Goal: Task Accomplishment & Management: Manage account settings

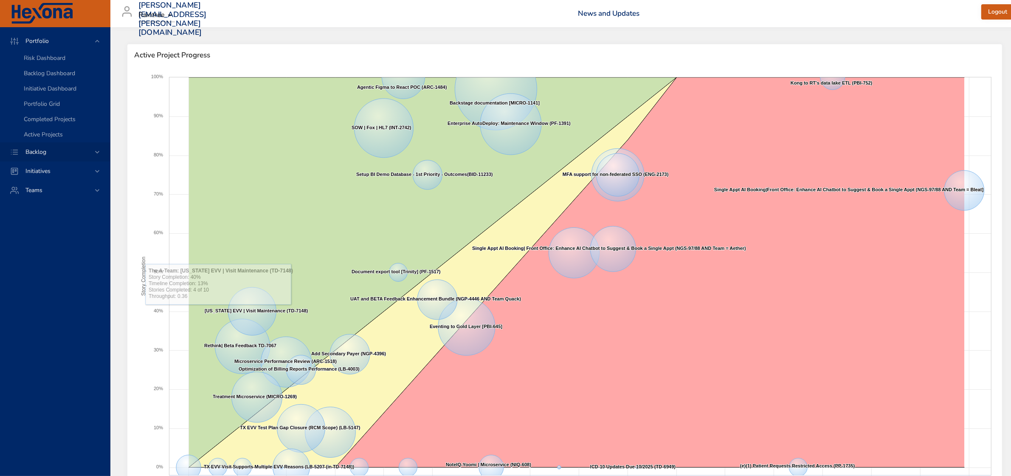
click at [91, 153] on div "Backlog" at bounding box center [56, 151] width 74 height 9
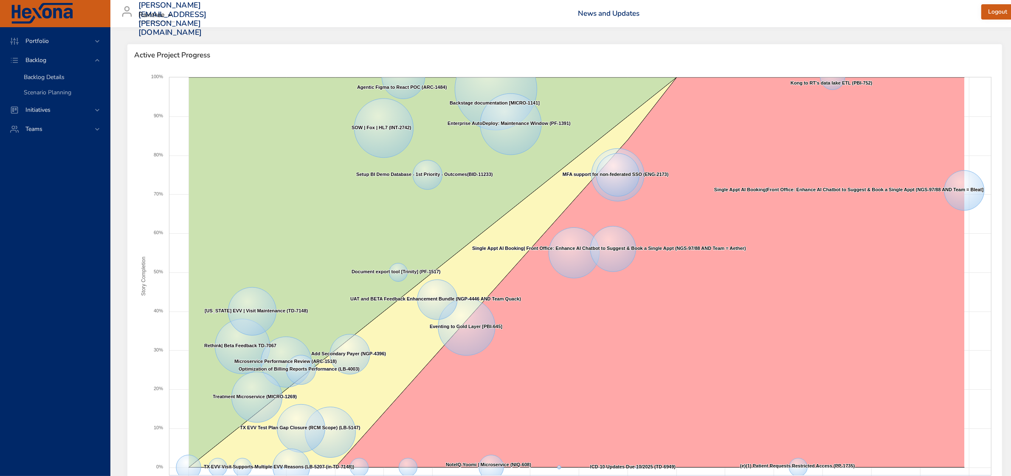
click at [49, 81] on div "Backlog Details" at bounding box center [63, 77] width 79 height 8
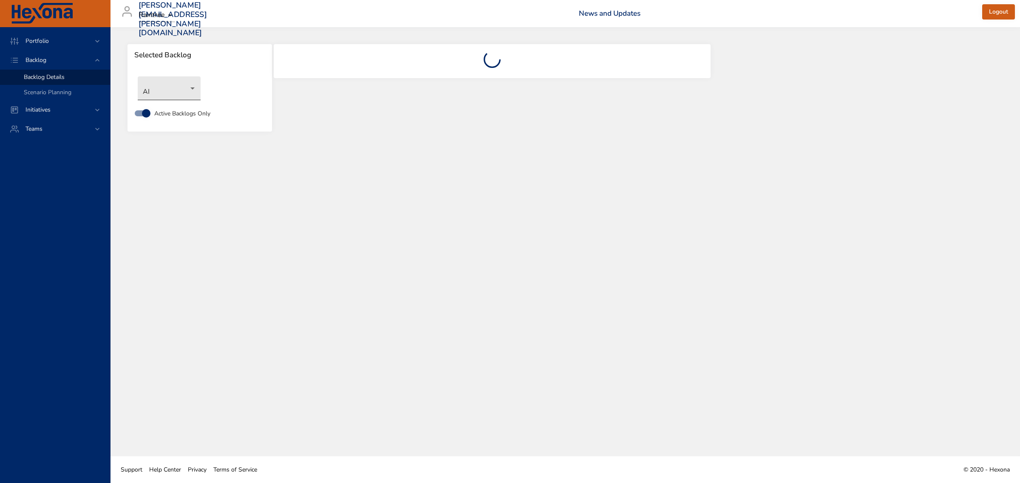
click at [181, 89] on body "Portfolio Backlog Backlog Details Scenario Planning Initiatives Teams [PERSON_N…" at bounding box center [510, 241] width 1020 height 483
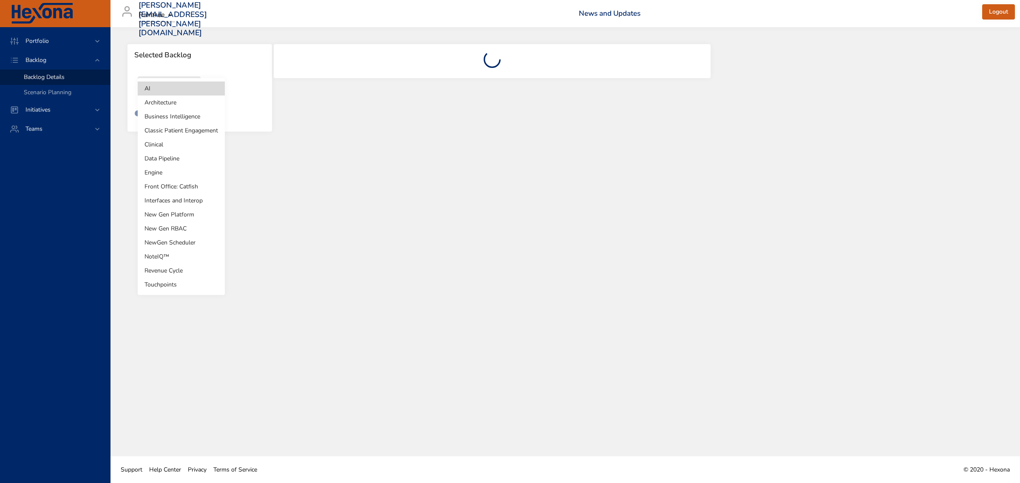
click at [176, 270] on li "Revenue Cycle" at bounding box center [181, 271] width 87 height 14
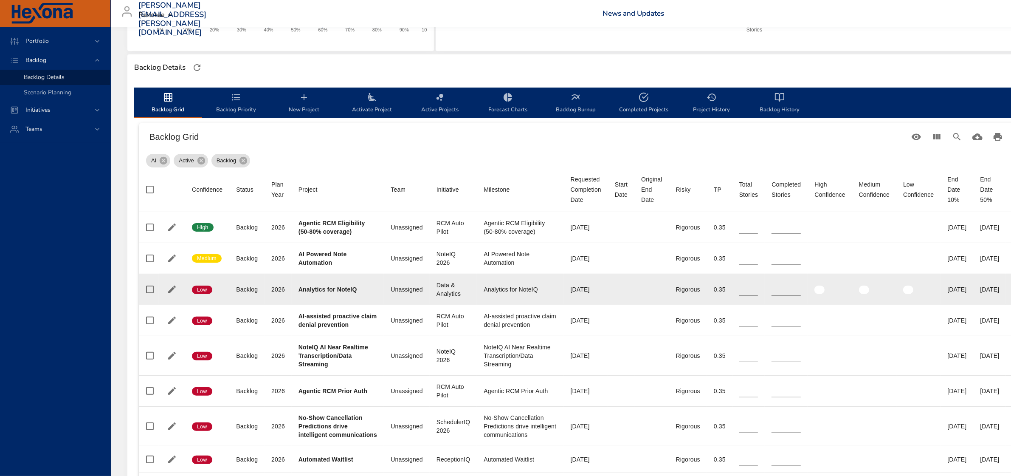
scroll to position [212, 0]
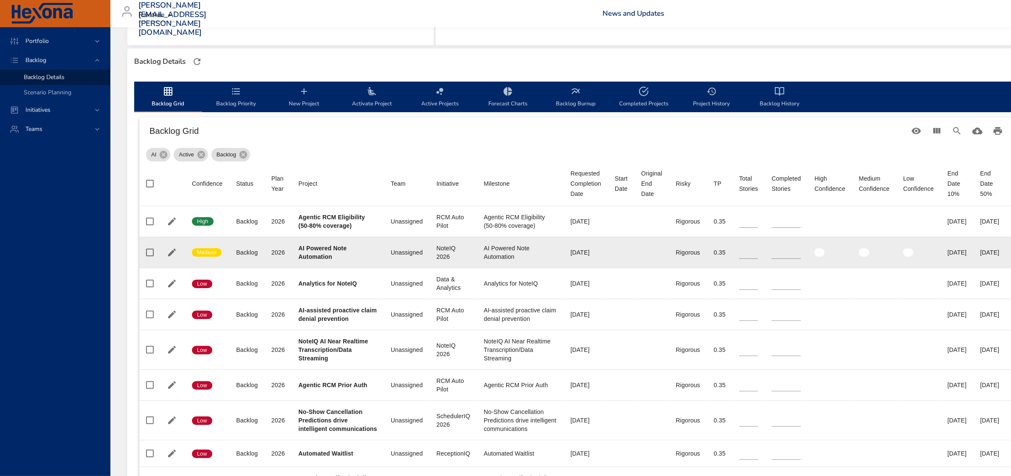
type input "**"
type input "*"
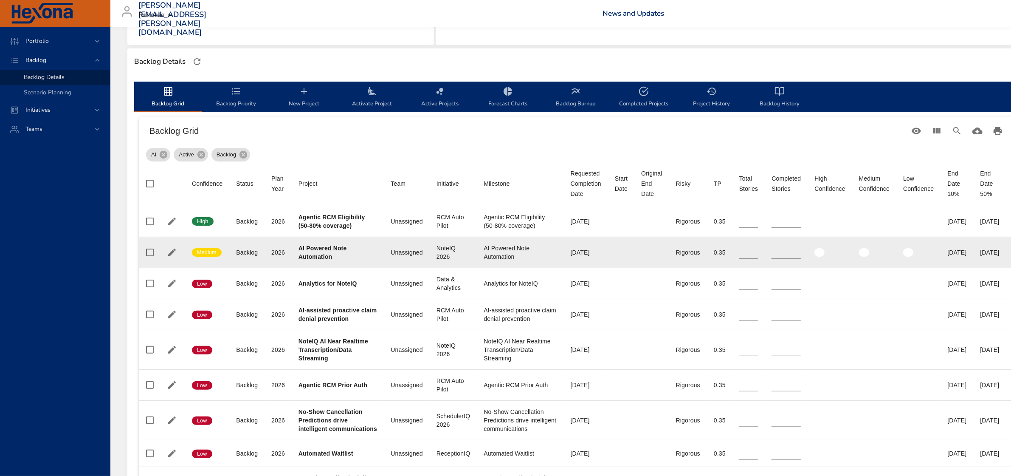
type input "*"
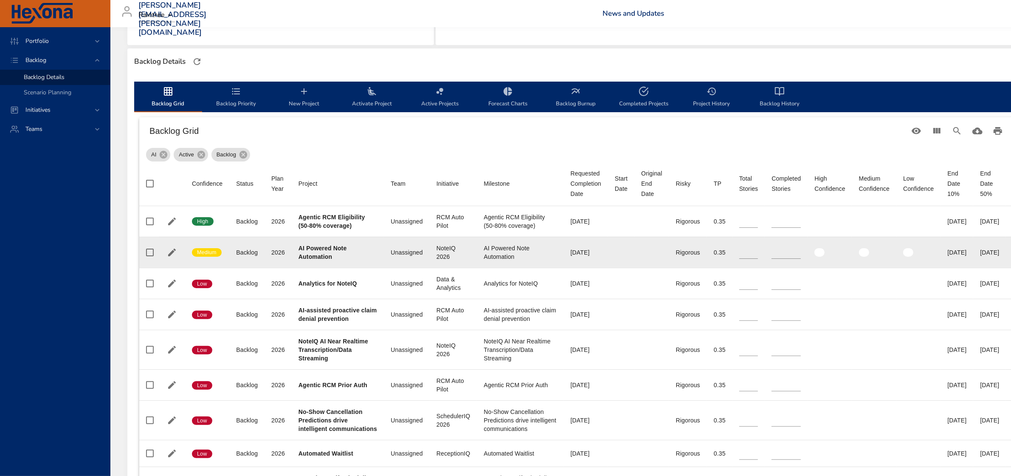
type input "*"
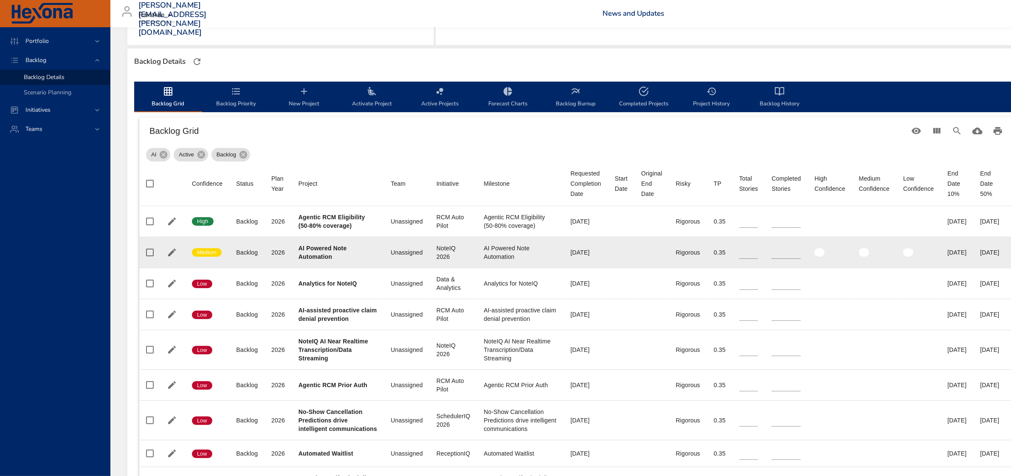
type input "*"
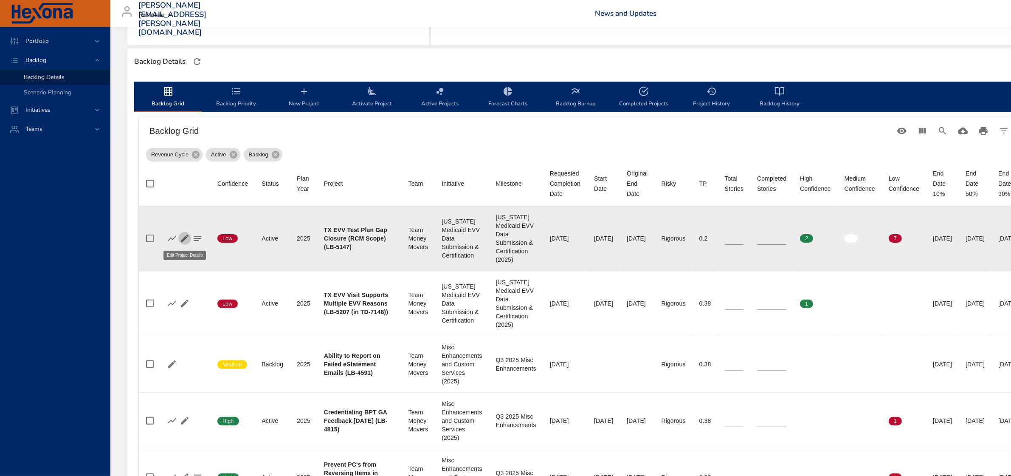
click at [184, 238] on icon "button" at bounding box center [185, 238] width 8 height 8
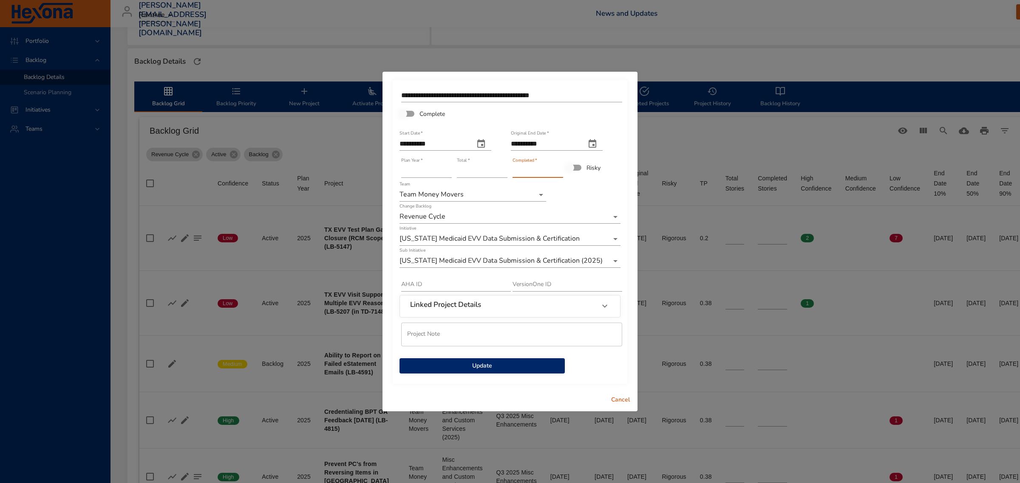
type input "*"
click at [559, 169] on input "*" at bounding box center [537, 171] width 51 height 14
click at [470, 370] on span "Update" at bounding box center [482, 366] width 152 height 11
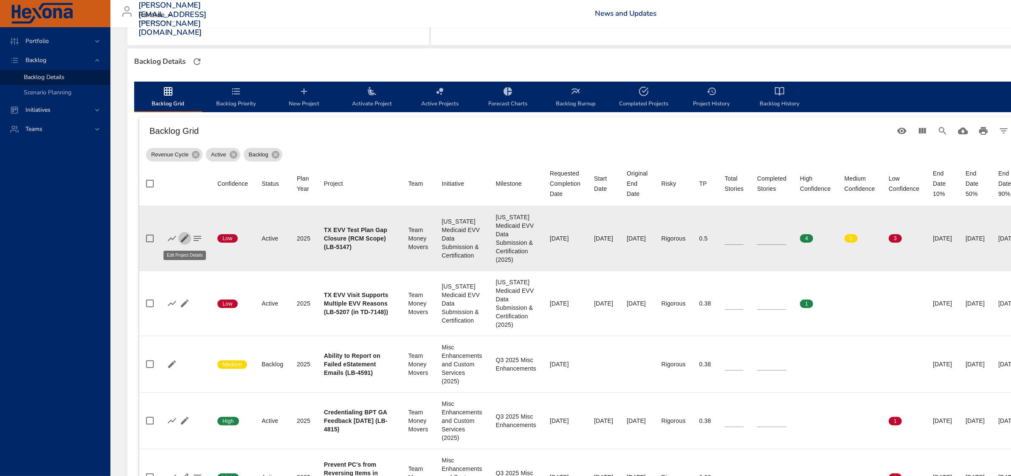
click at [184, 239] on icon "button" at bounding box center [185, 238] width 8 height 8
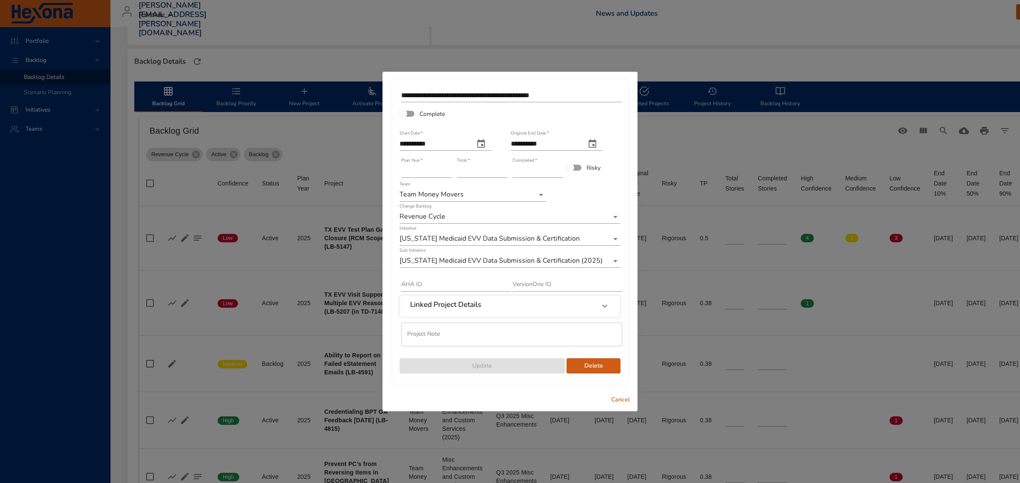
type input "*"
click at [559, 170] on input "*" at bounding box center [537, 171] width 51 height 14
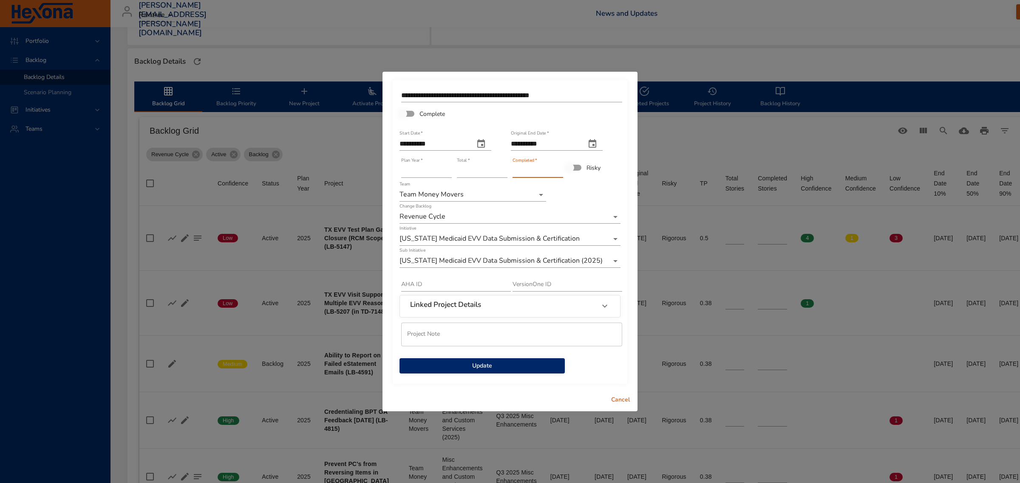
click at [495, 370] on span "Update" at bounding box center [482, 366] width 152 height 11
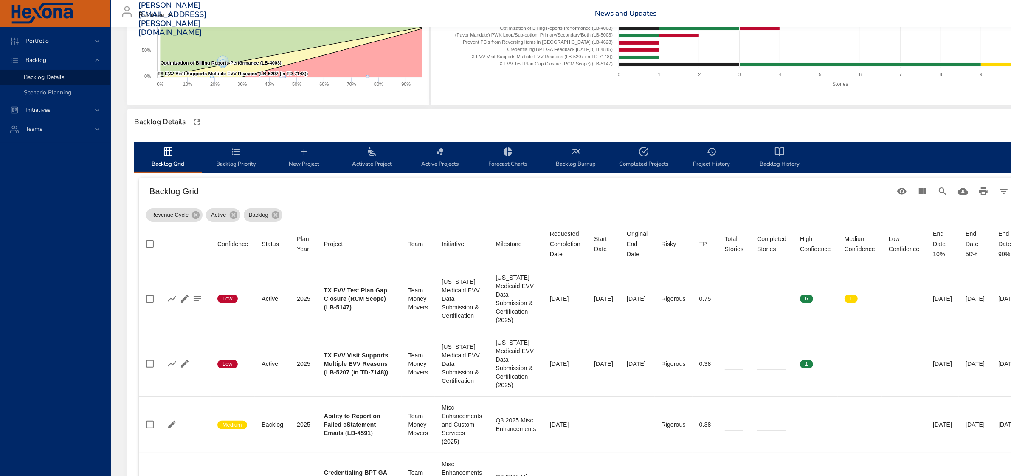
scroll to position [159, 0]
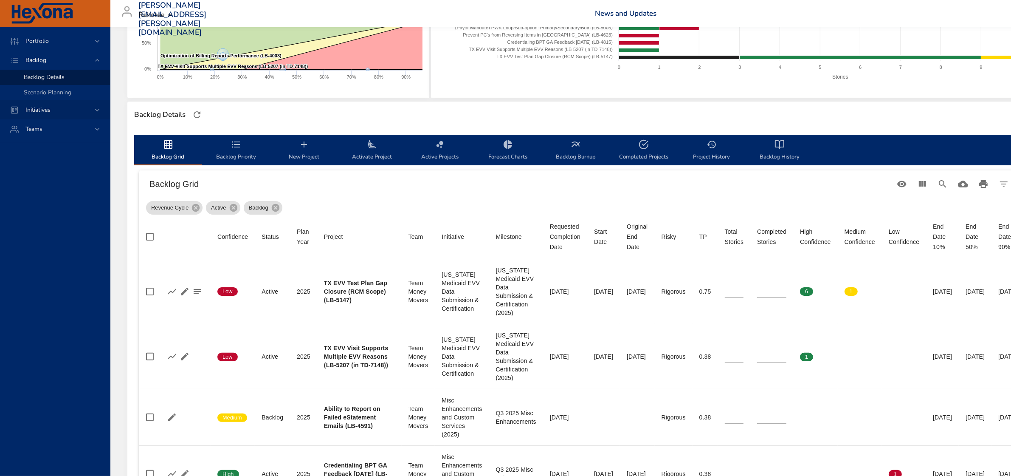
click at [96, 111] on icon at bounding box center [97, 110] width 8 height 8
click at [41, 94] on span "Dashboard" at bounding box center [38, 96] width 29 height 8
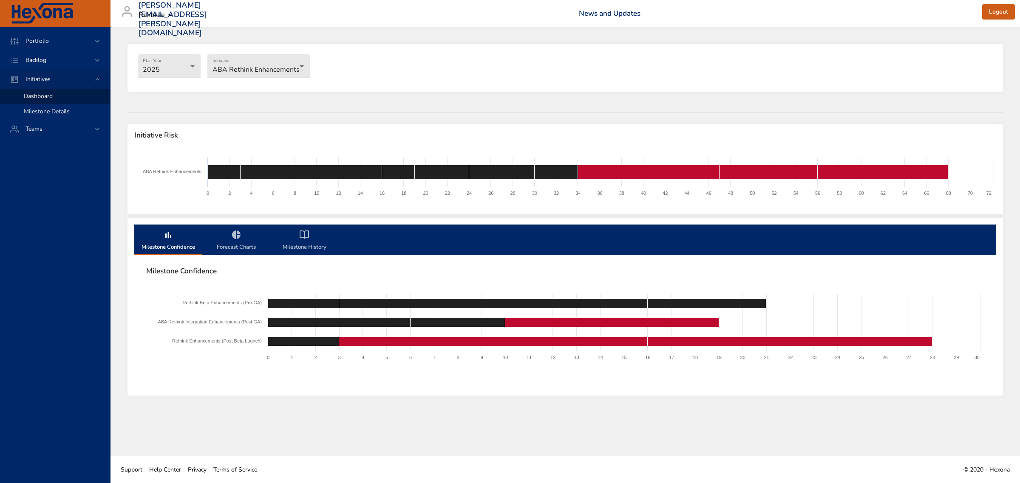
click at [54, 112] on span "Milestone Details" at bounding box center [47, 111] width 46 height 8
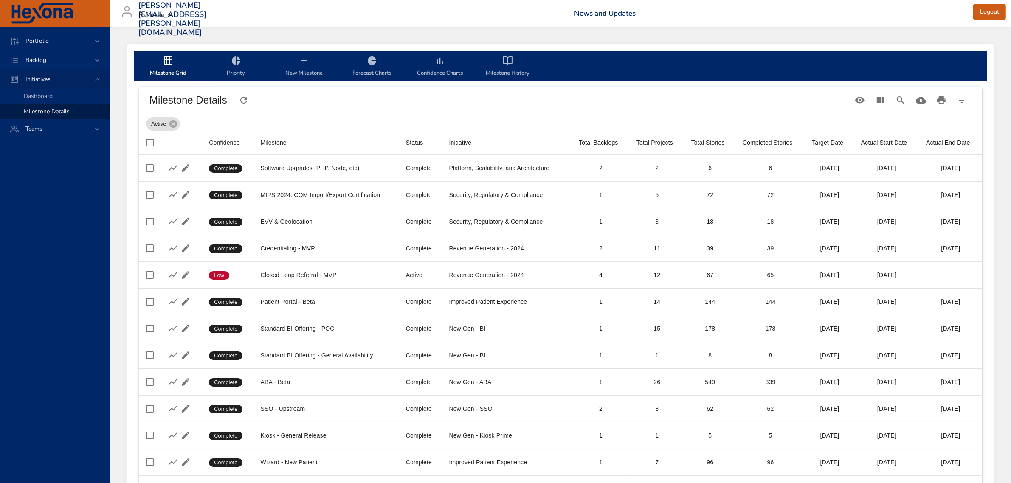
click at [33, 76] on span "Initiatives" at bounding box center [38, 79] width 39 height 8
click at [297, 68] on span "New Milestone" at bounding box center [304, 67] width 58 height 23
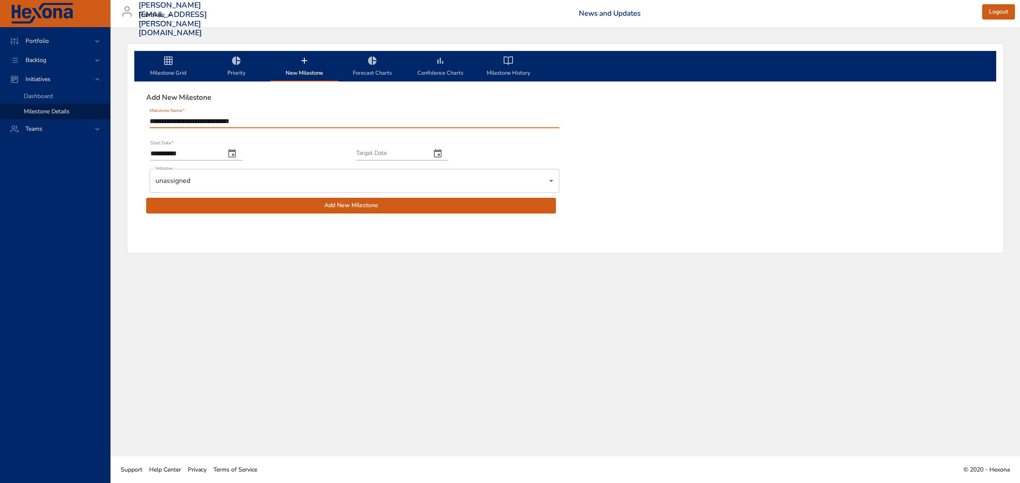
type input "**********"
click at [237, 154] on icon "change date" at bounding box center [232, 154] width 10 height 10
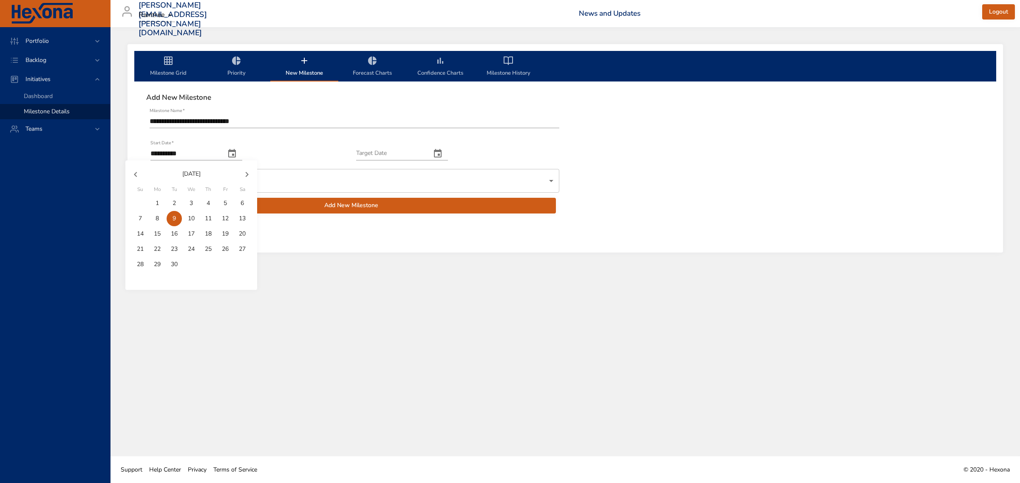
click at [247, 171] on icon "button" at bounding box center [247, 174] width 10 height 10
click at [190, 203] on p "1" at bounding box center [190, 203] width 3 height 8
type input "**********"
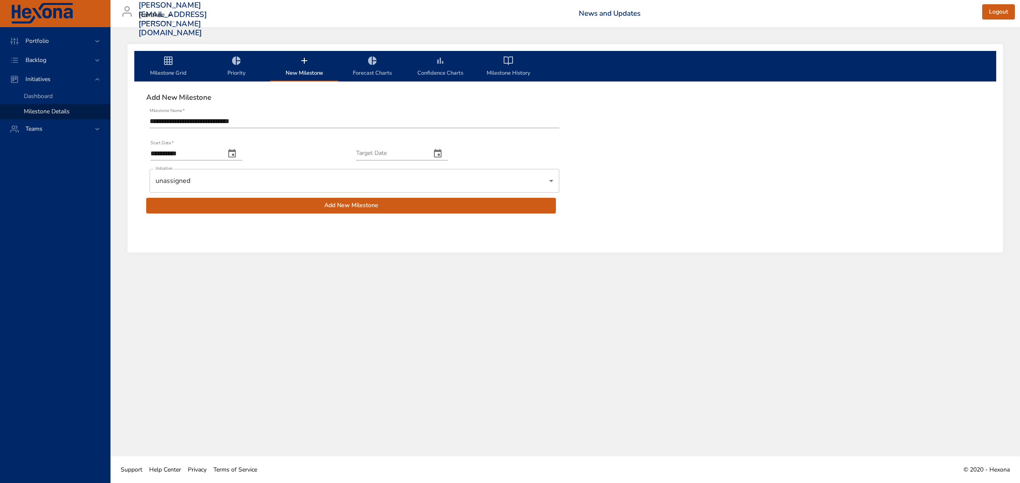
click at [443, 155] on icon "change date" at bounding box center [437, 154] width 10 height 10
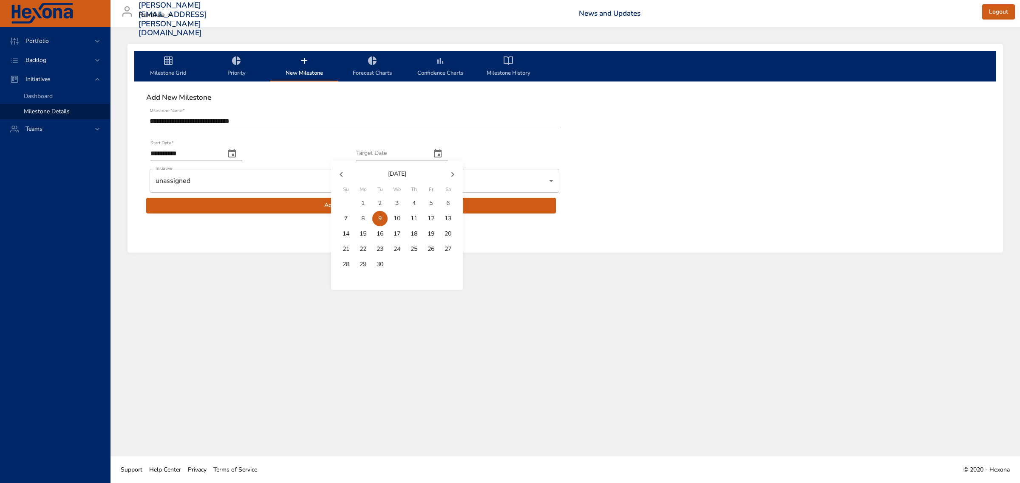
click at [451, 175] on icon "button" at bounding box center [452, 174] width 10 height 10
click at [395, 262] on p "31" at bounding box center [396, 264] width 7 height 8
type input "**********"
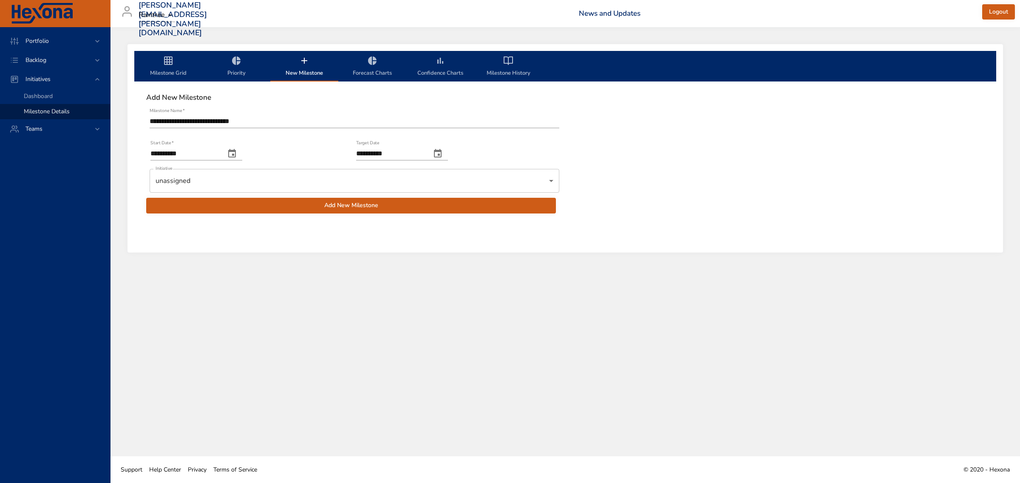
click at [214, 122] on input "**********" at bounding box center [355, 122] width 410 height 14
click at [280, 119] on input "**********" at bounding box center [355, 122] width 410 height 14
click at [449, 208] on span "Add New Milestone" at bounding box center [351, 206] width 396 height 11
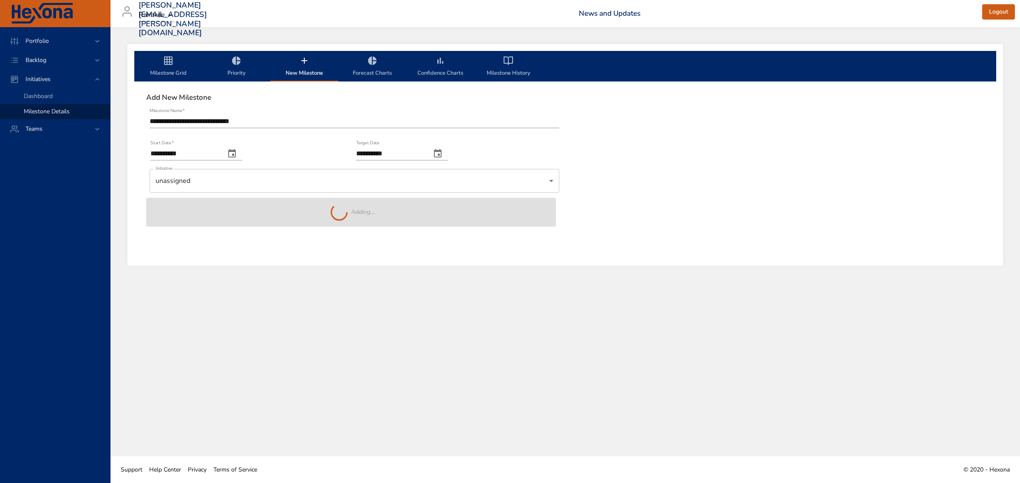
type input "**********"
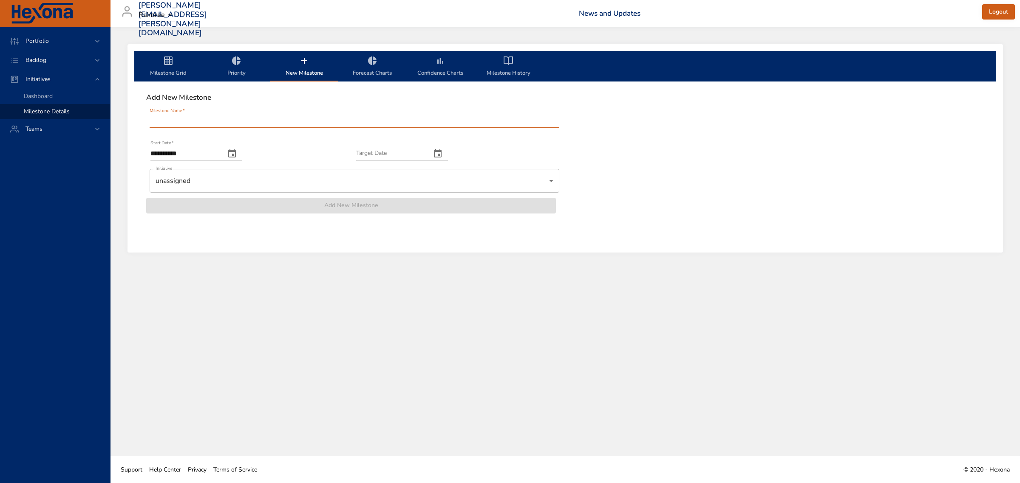
click at [170, 122] on input "Milestone Name   *" at bounding box center [355, 122] width 410 height 14
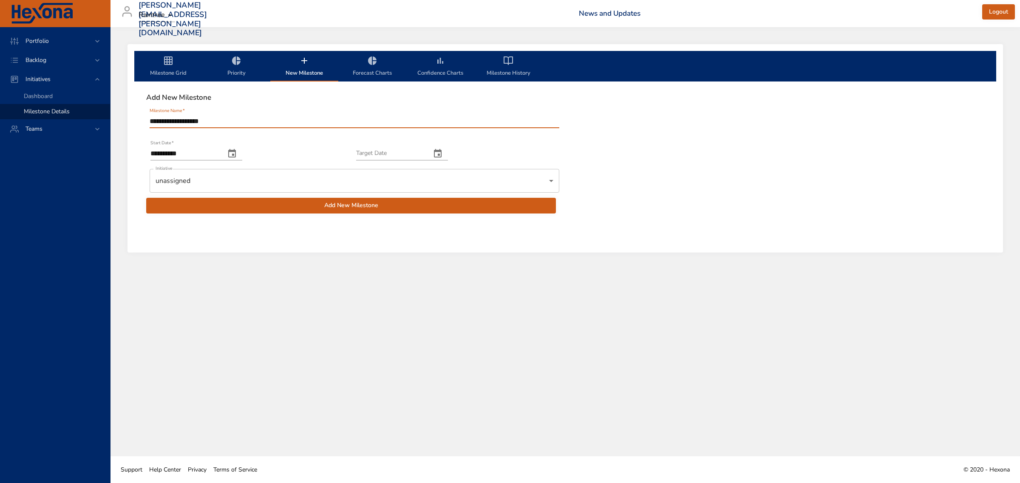
type input "**********"
click at [240, 156] on button "change date" at bounding box center [232, 154] width 20 height 20
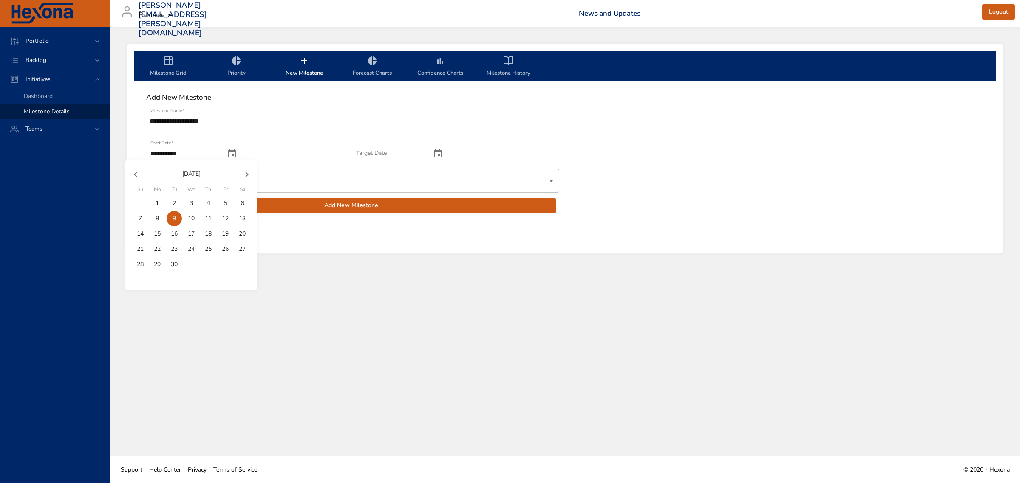
click at [246, 176] on icon "button" at bounding box center [247, 174] width 3 height 5
click at [190, 203] on p "1" at bounding box center [190, 203] width 3 height 8
type input "**********"
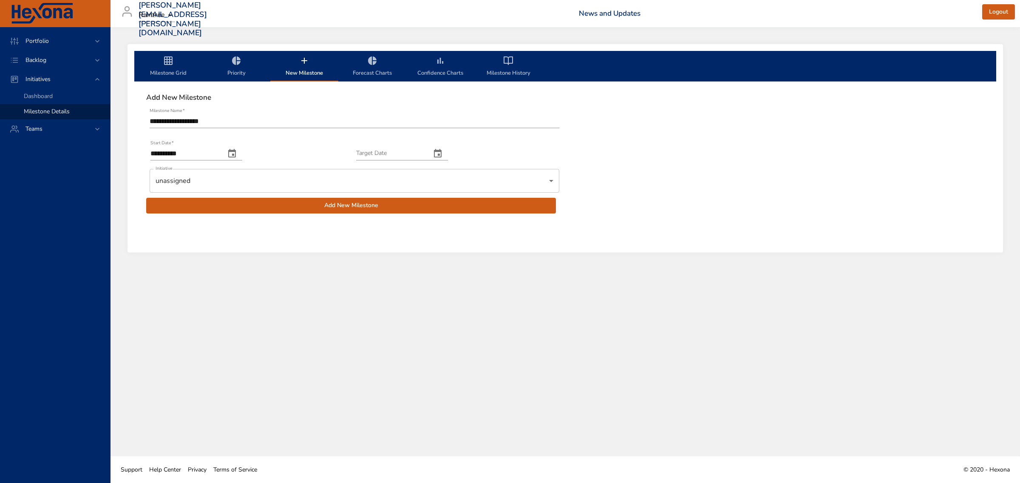
click at [445, 152] on button "change date" at bounding box center [437, 154] width 20 height 20
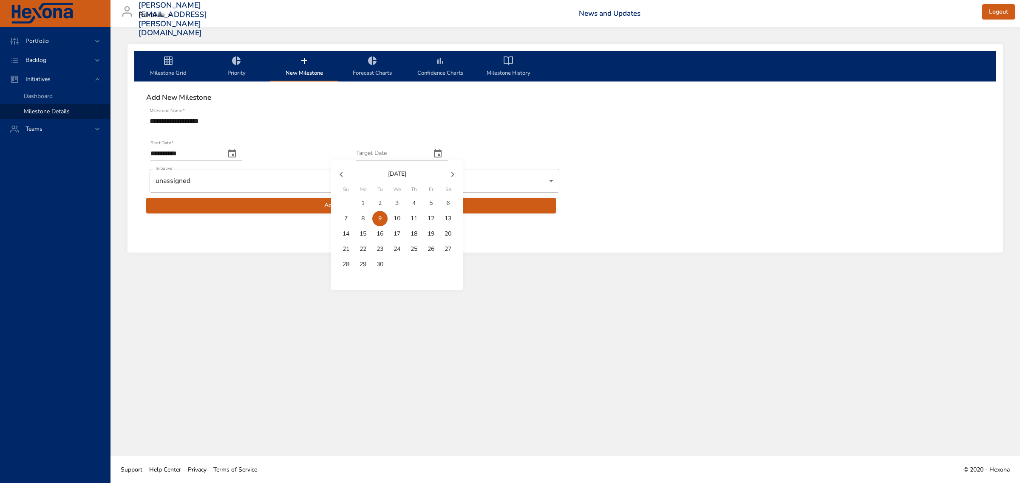
click at [452, 177] on icon "button" at bounding box center [452, 174] width 10 height 10
click at [398, 265] on p "31" at bounding box center [396, 264] width 7 height 8
type input "**********"
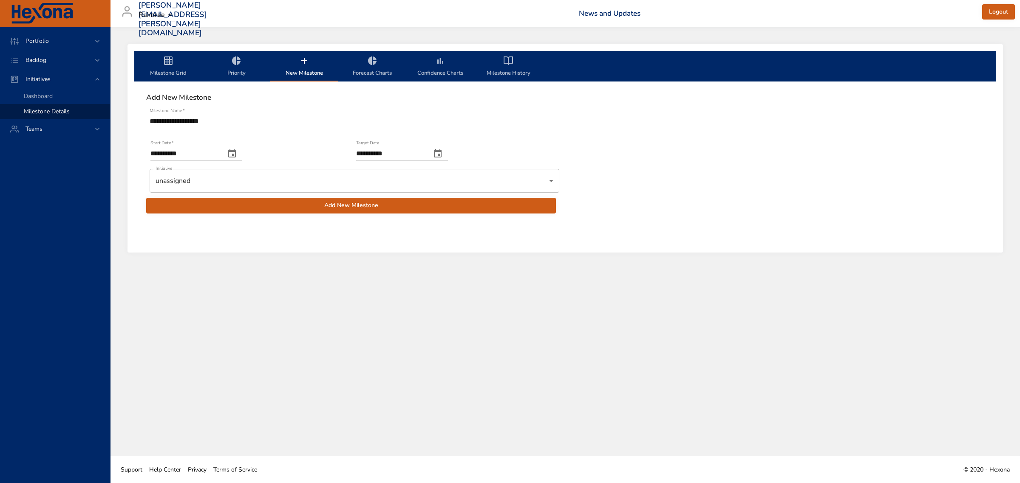
click at [277, 183] on body "**********" at bounding box center [510, 241] width 1020 height 483
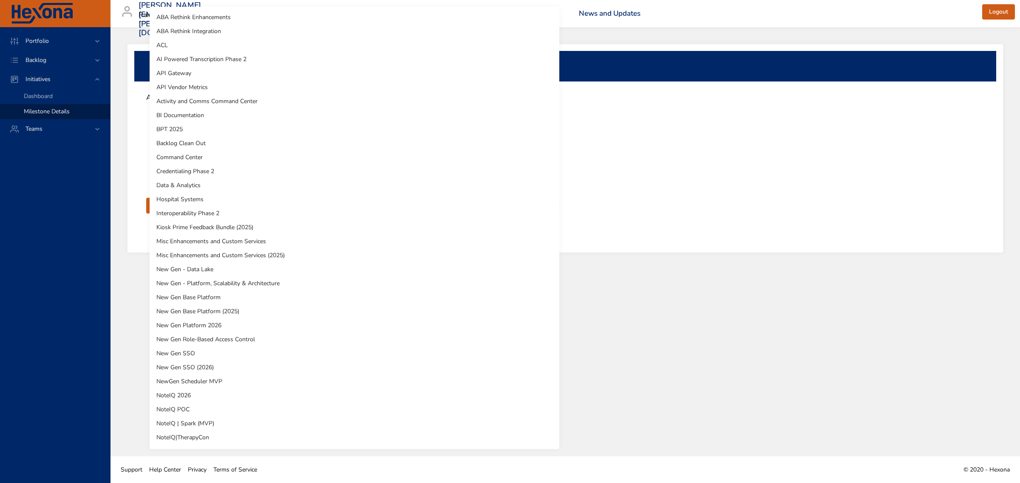
click at [632, 160] on div at bounding box center [510, 241] width 1020 height 483
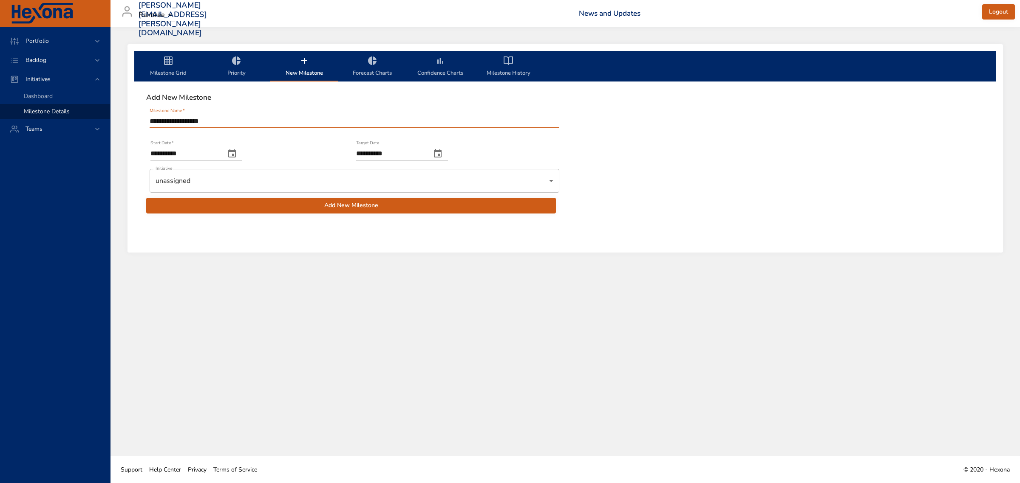
drag, startPoint x: 260, startPoint y: 121, endPoint x: 94, endPoint y: 117, distance: 165.7
click at [94, 117] on div "**********" at bounding box center [510, 241] width 1020 height 483
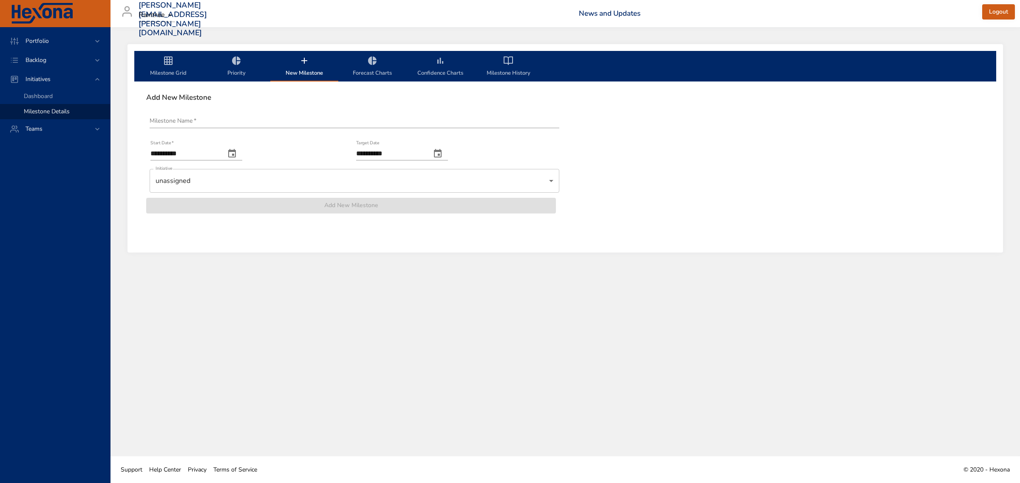
click at [169, 67] on span "Milestone Grid" at bounding box center [168, 67] width 58 height 23
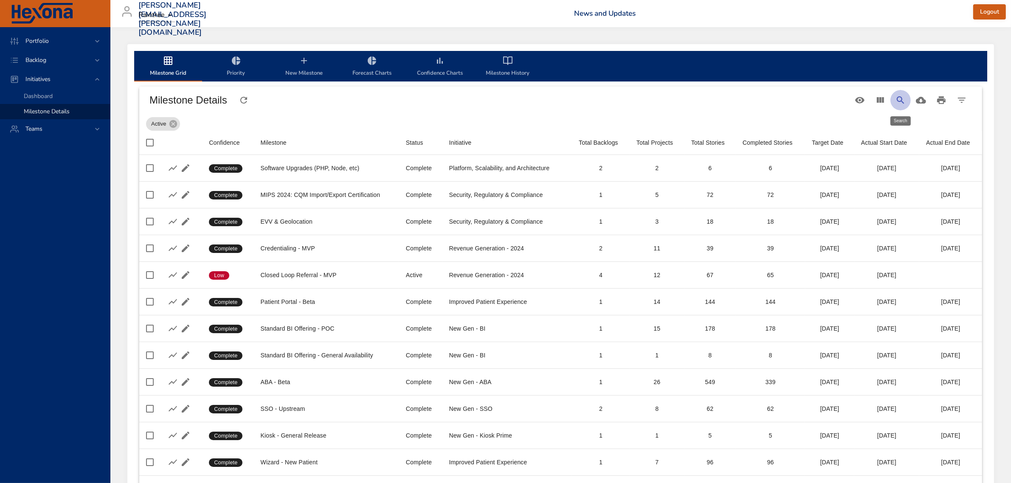
click at [905, 101] on icon "Search" at bounding box center [901, 100] width 10 height 10
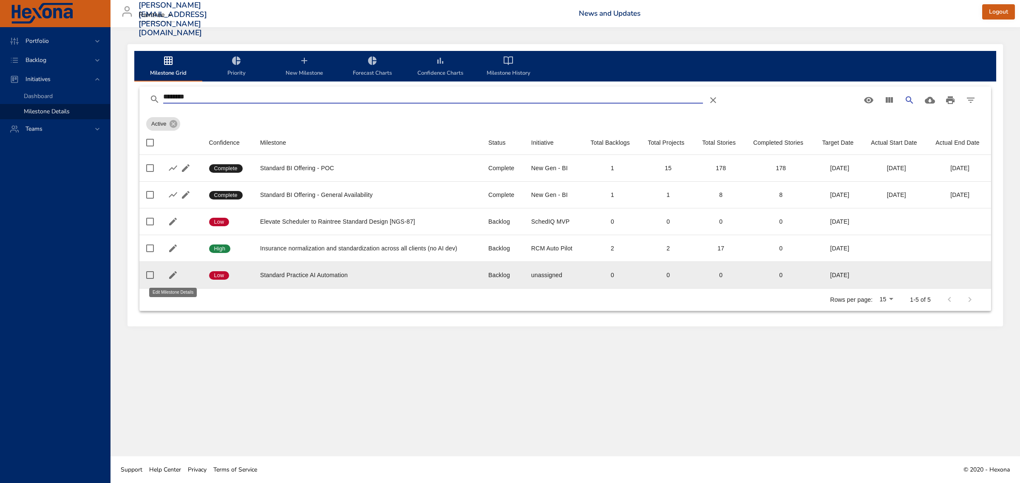
type input "********"
click at [172, 274] on icon "button" at bounding box center [173, 275] width 10 height 10
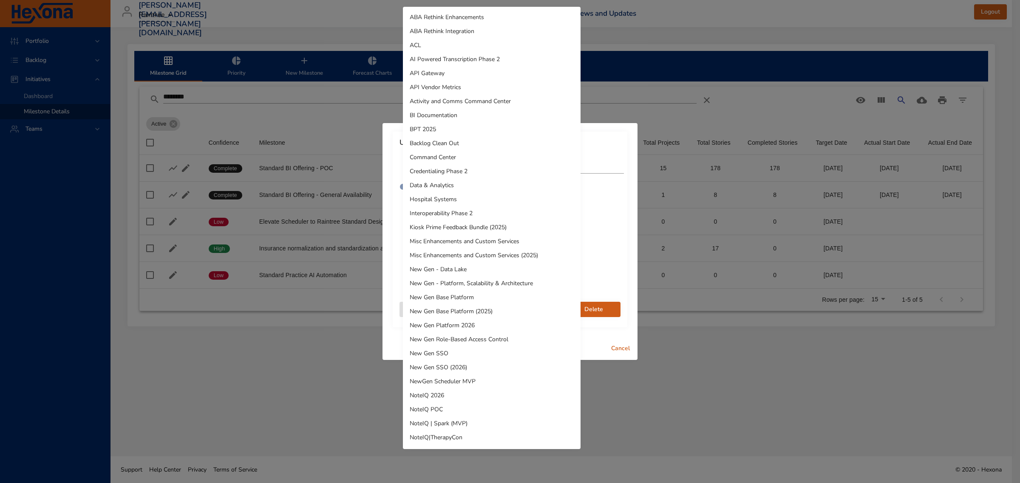
click at [460, 280] on body "Portfolio Backlog Initiatives Dashboard Milestone Details Teams julia.liebhardt…" at bounding box center [510, 241] width 1020 height 483
click at [678, 24] on div at bounding box center [510, 241] width 1020 height 483
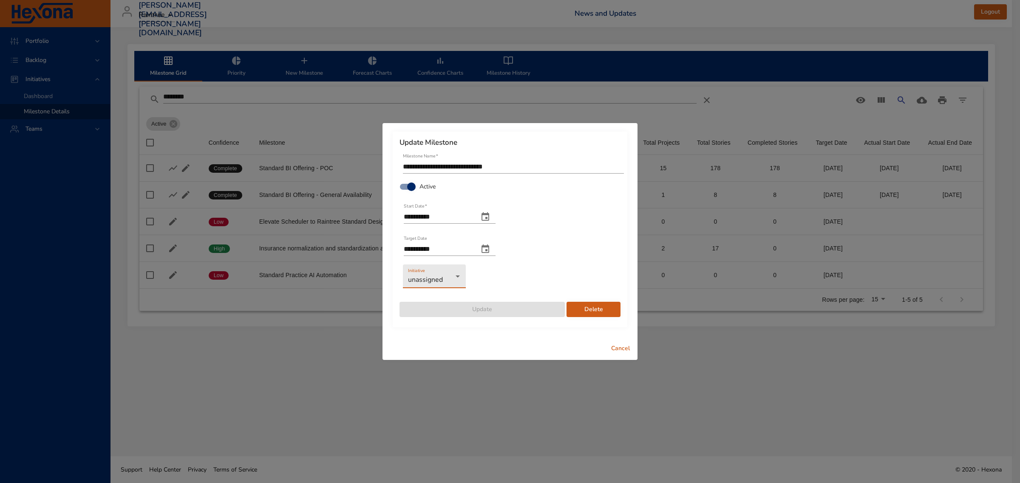
click at [615, 349] on span "Cancel" at bounding box center [620, 349] width 20 height 11
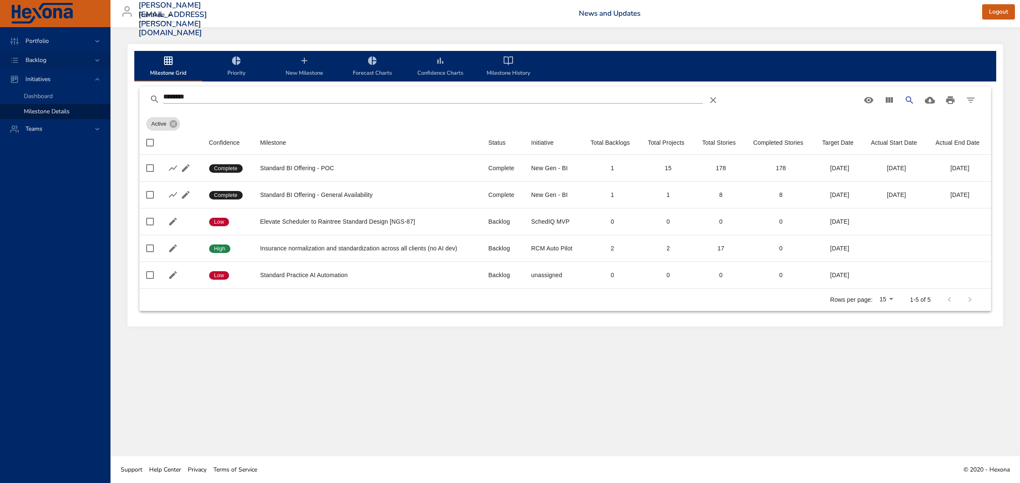
click at [39, 59] on span "Backlog" at bounding box center [36, 60] width 34 height 8
click at [39, 73] on span "Backlog Details" at bounding box center [44, 77] width 41 height 8
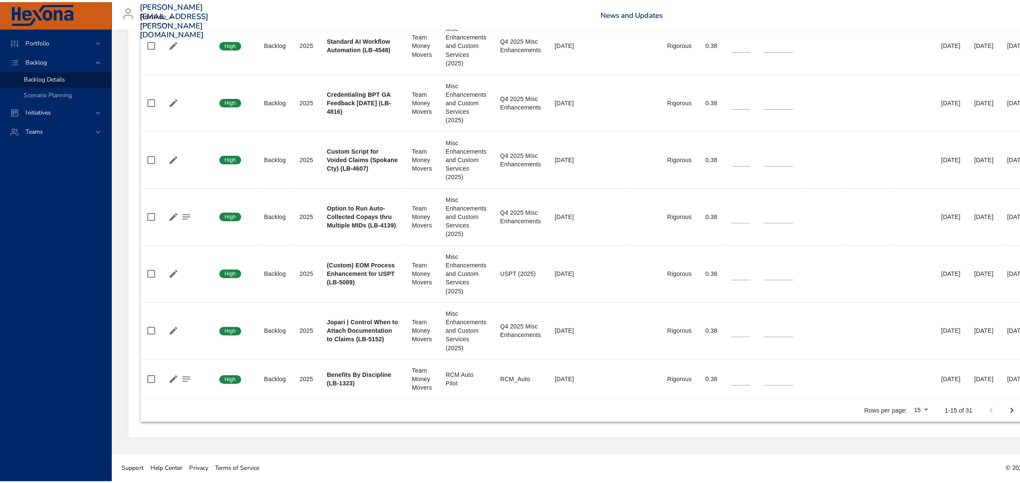
scroll to position [866, 0]
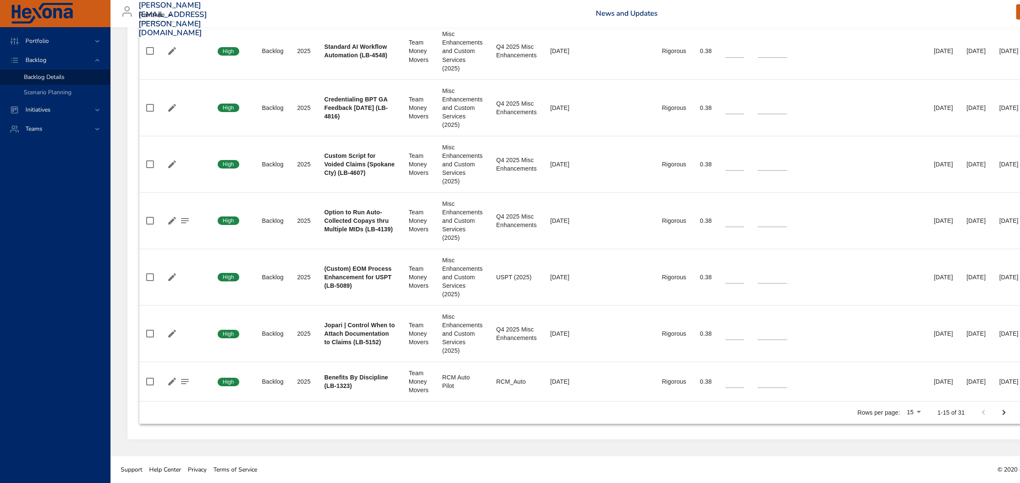
click at [969, 430] on li "100" at bounding box center [970, 428] width 25 height 15
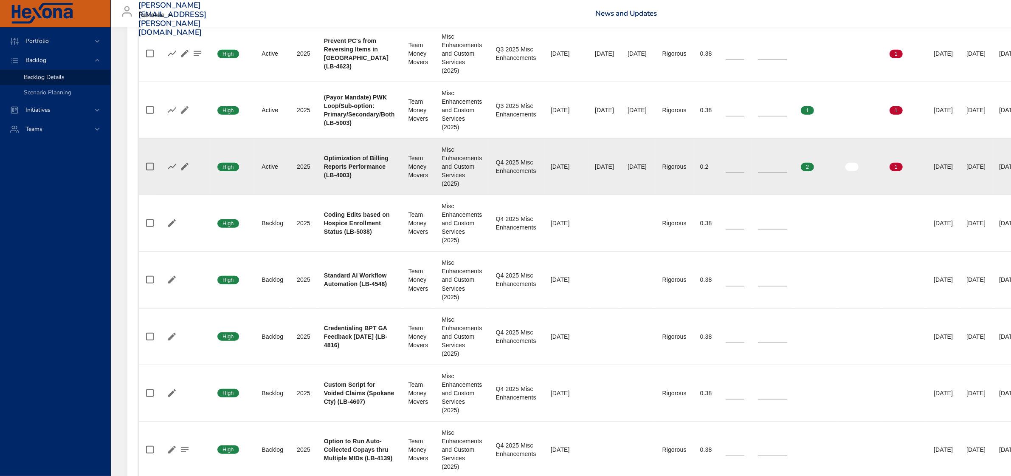
scroll to position [655, 0]
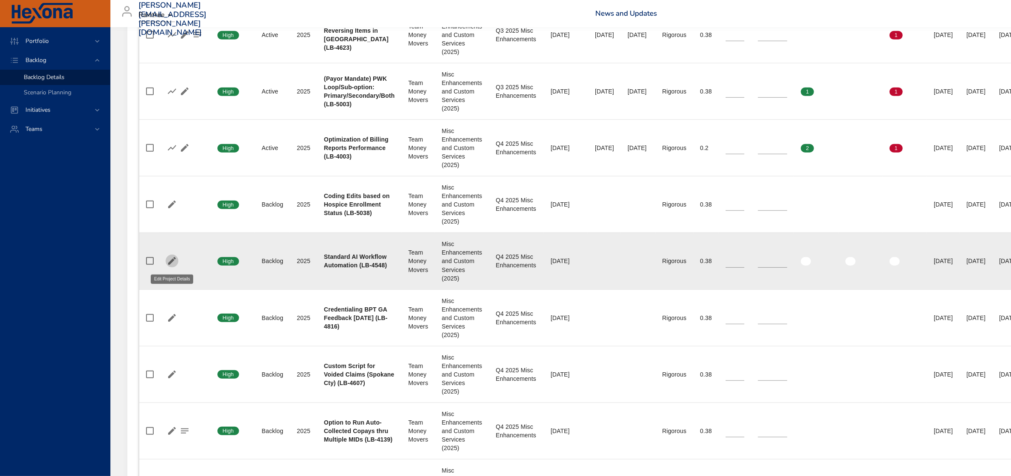
click at [171, 262] on icon "button" at bounding box center [172, 261] width 8 height 8
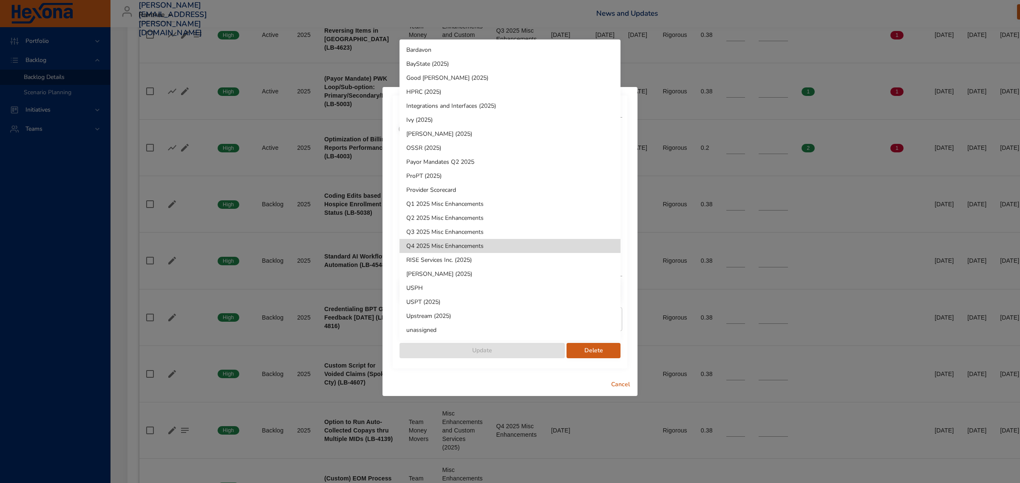
click at [620, 384] on div at bounding box center [510, 241] width 1020 height 483
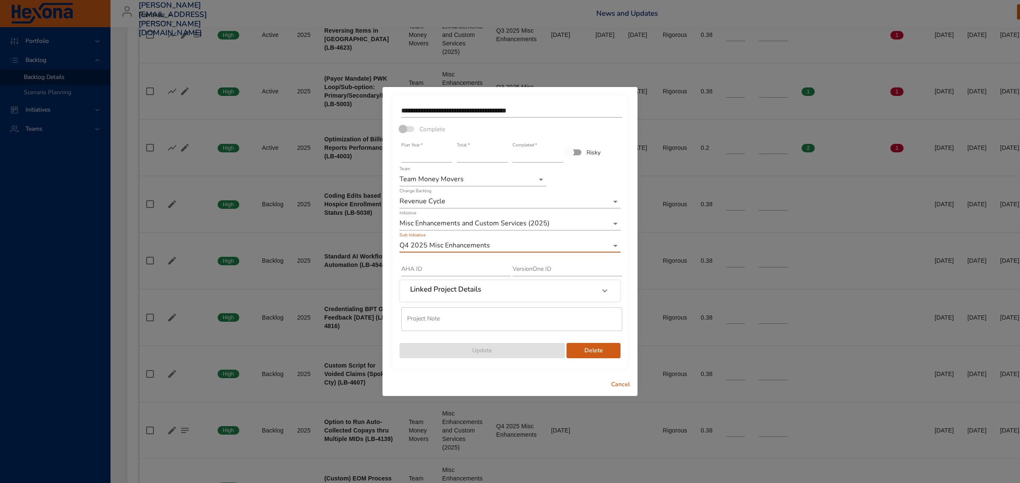
click at [616, 384] on span "Cancel" at bounding box center [620, 385] width 20 height 11
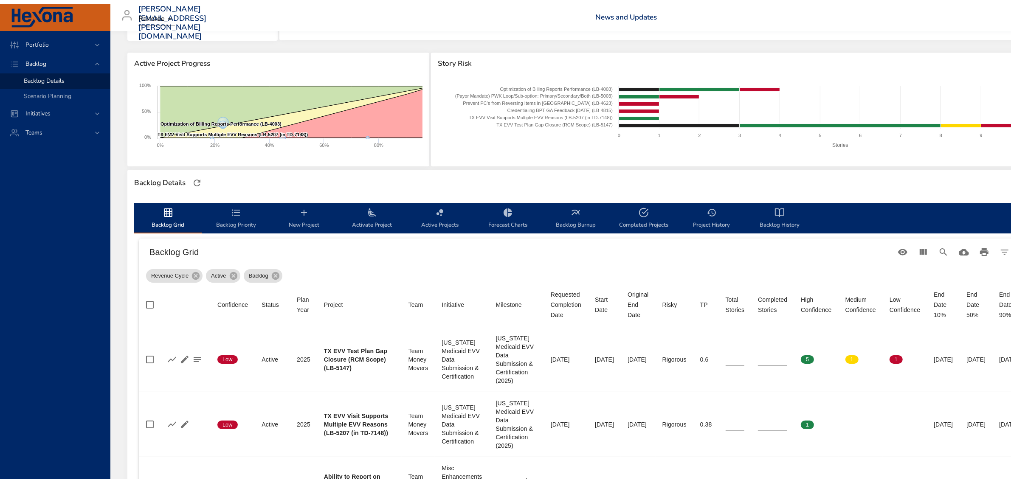
scroll to position [0, 0]
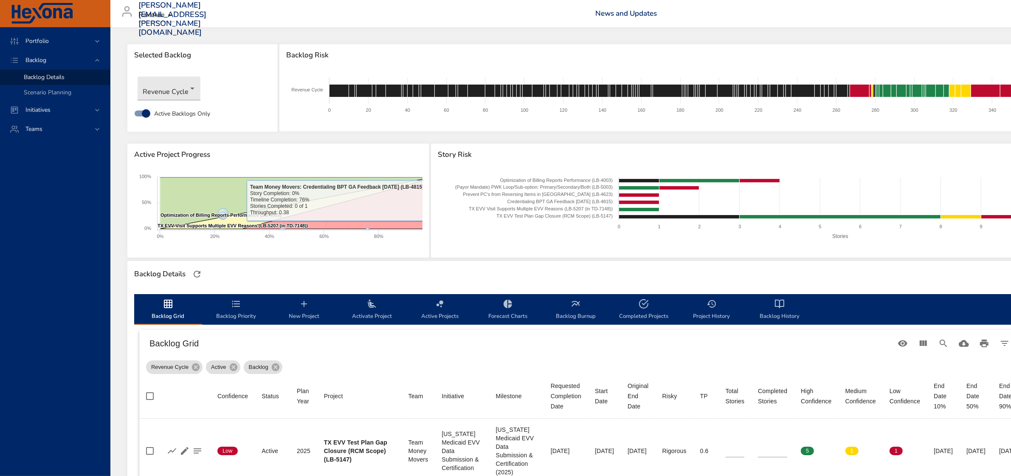
click at [299, 308] on icon "backlog-tab" at bounding box center [304, 304] width 10 height 10
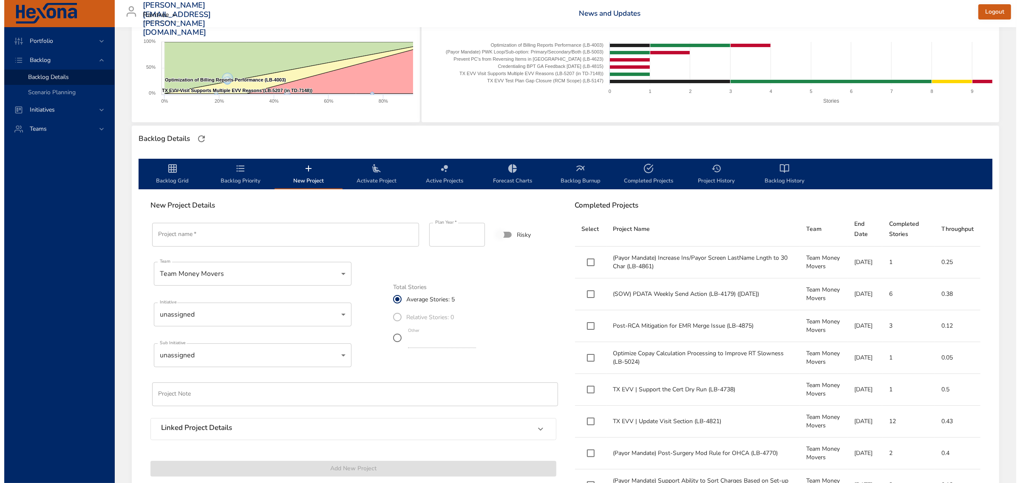
scroll to position [159, 0]
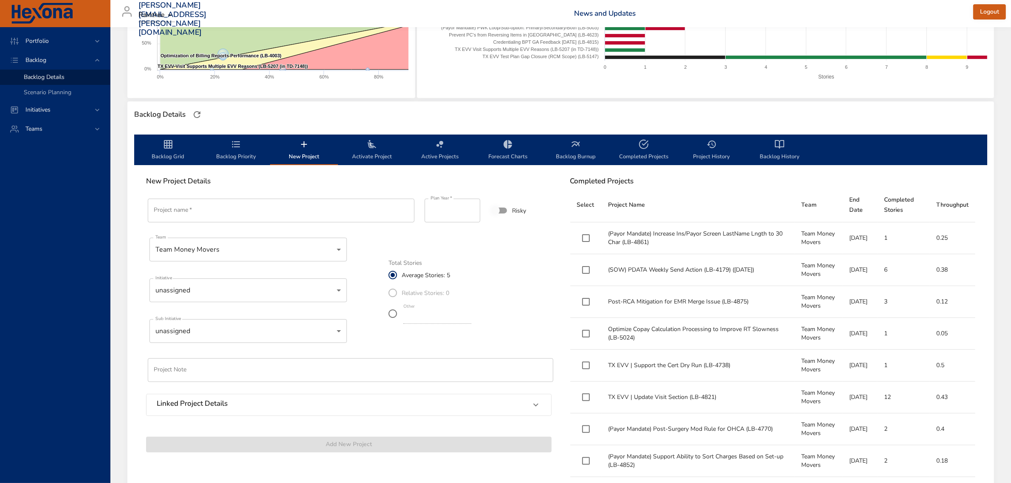
click at [247, 214] on input "Project name   *" at bounding box center [281, 211] width 267 height 24
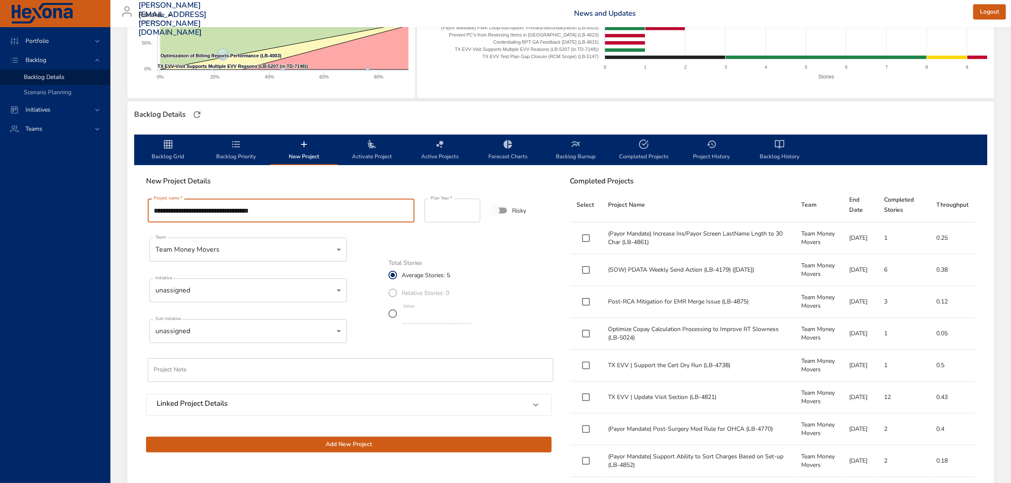
type input "**********"
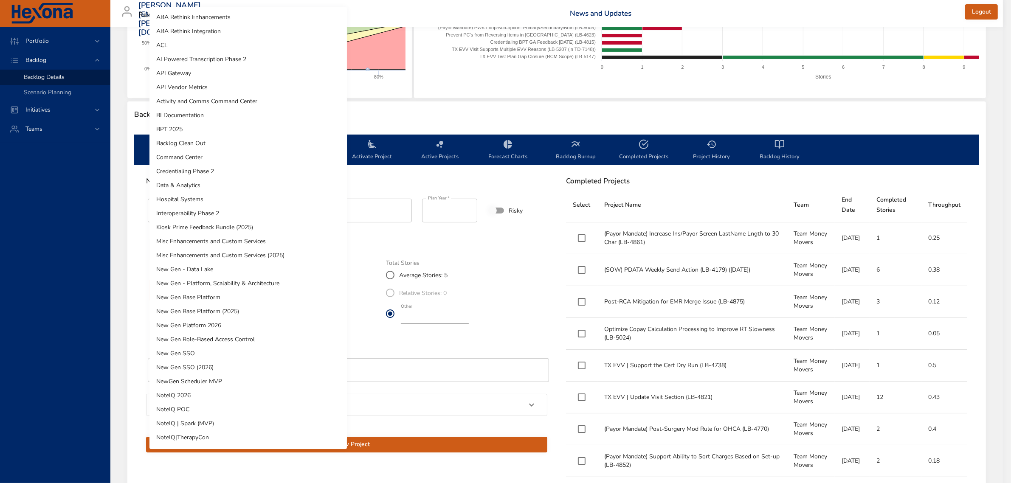
click at [219, 291] on body "Portfolio Backlog Backlog Details Scenario Planning Initiatives Teams julia.lie…" at bounding box center [505, 82] width 1011 height 483
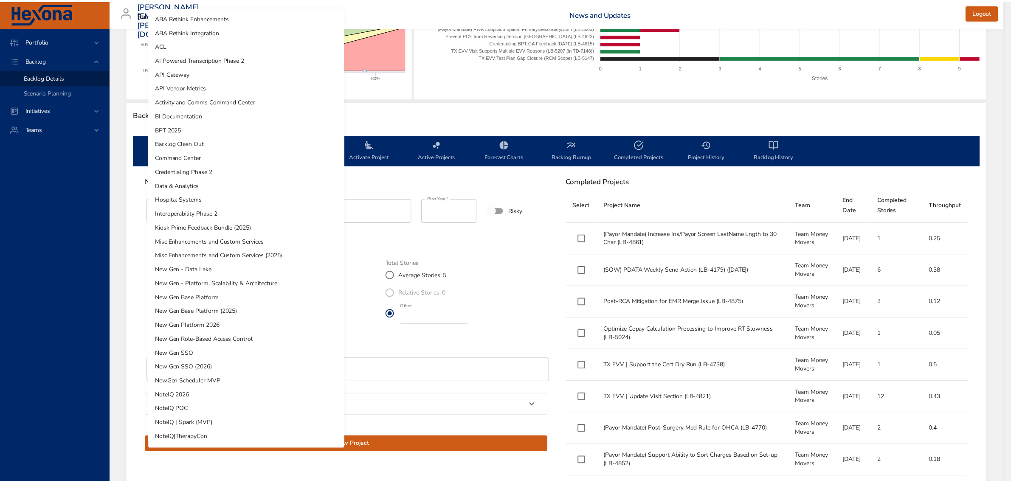
scroll to position [461, 0]
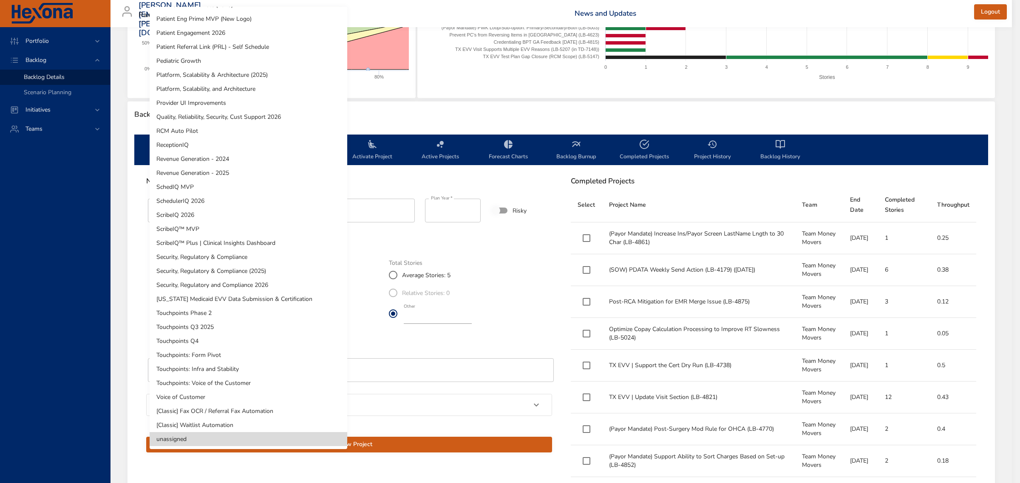
click at [217, 133] on li "RCM Auto Pilot" at bounding box center [249, 131] width 198 height 14
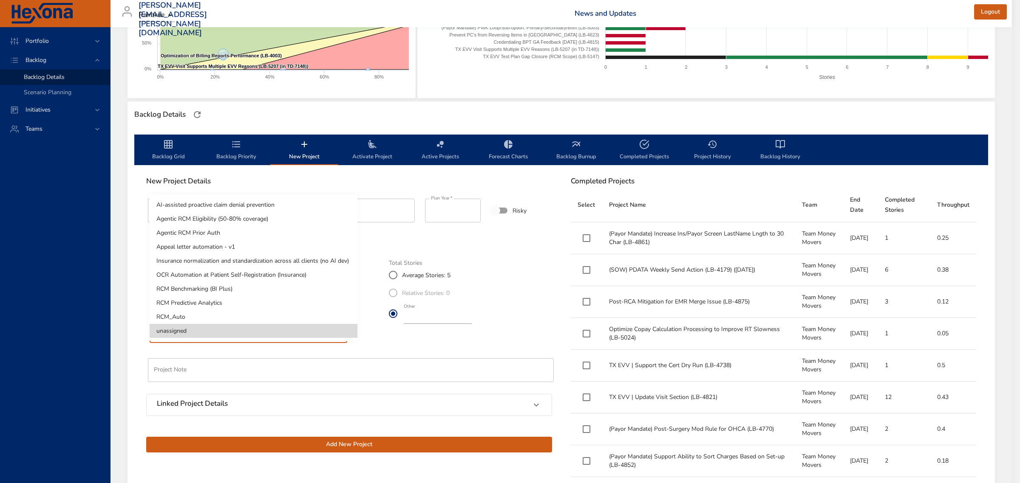
click at [244, 324] on body "Portfolio Backlog Backlog Details Scenario Planning Initiatives Teams julia.lie…" at bounding box center [510, 82] width 1020 height 483
click at [184, 318] on li "RCM_Auto" at bounding box center [254, 317] width 208 height 14
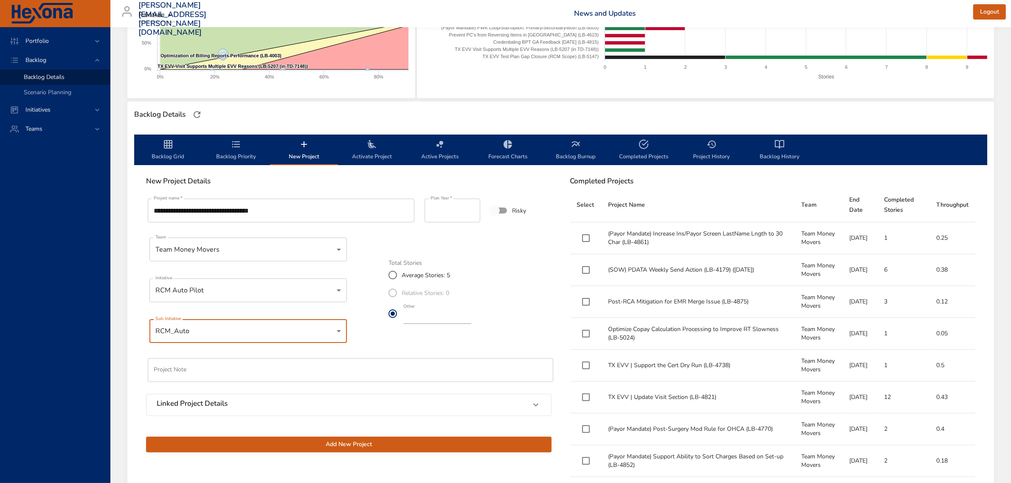
click at [343, 447] on span "Add New Project" at bounding box center [349, 445] width 392 height 11
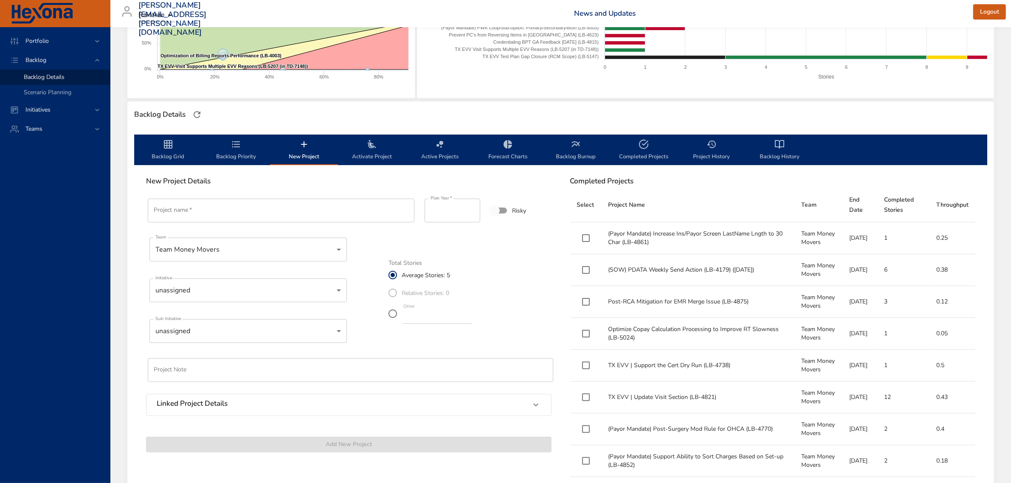
click at [233, 152] on span "Backlog Priority" at bounding box center [236, 150] width 58 height 23
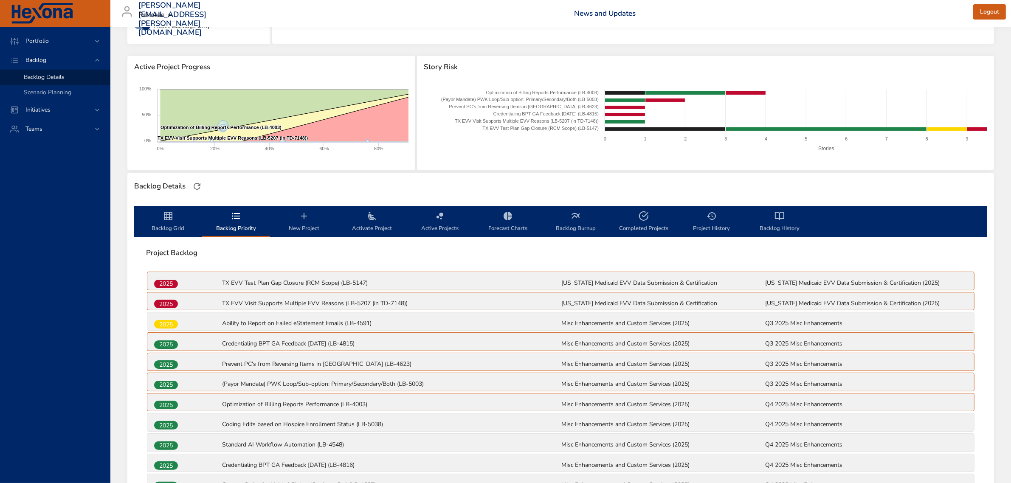
scroll to position [70, 0]
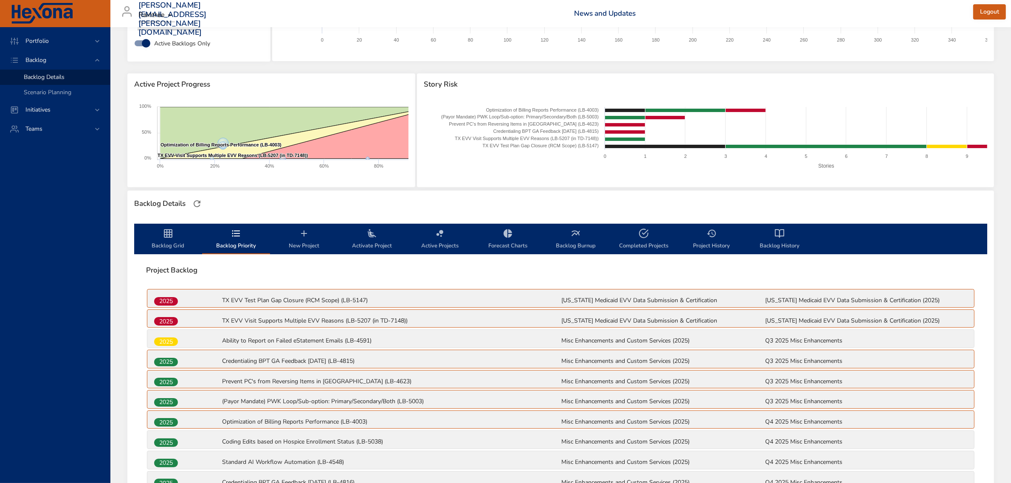
click at [163, 243] on span "Backlog Grid" at bounding box center [168, 240] width 58 height 23
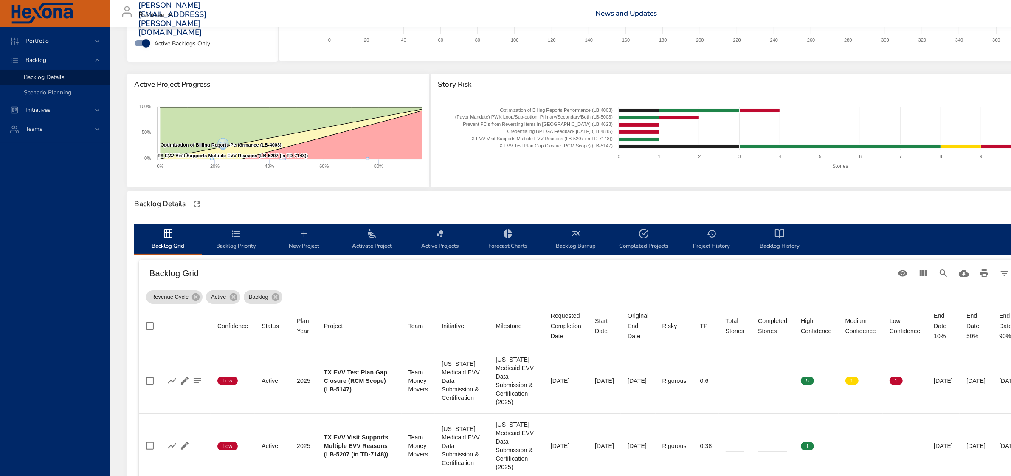
click at [775, 240] on span "Backlog History" at bounding box center [780, 240] width 58 height 23
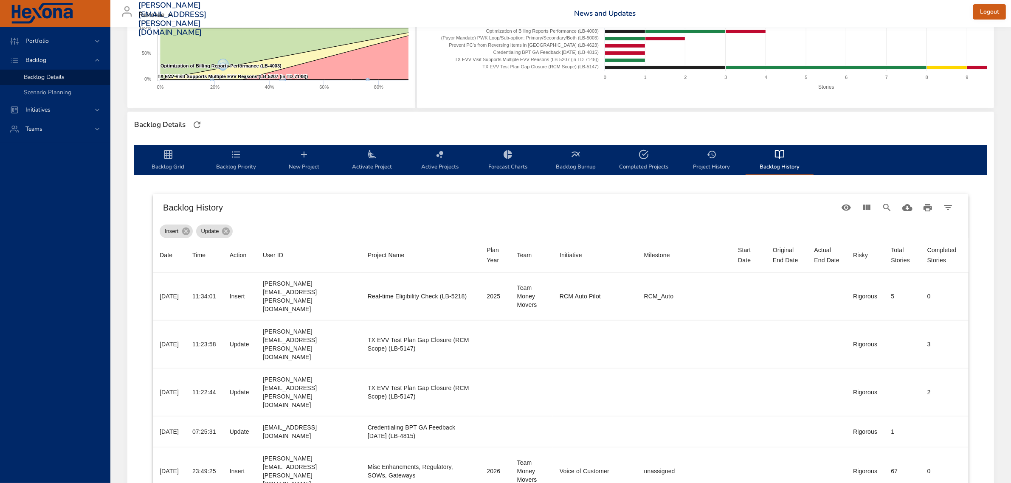
scroll to position [159, 0]
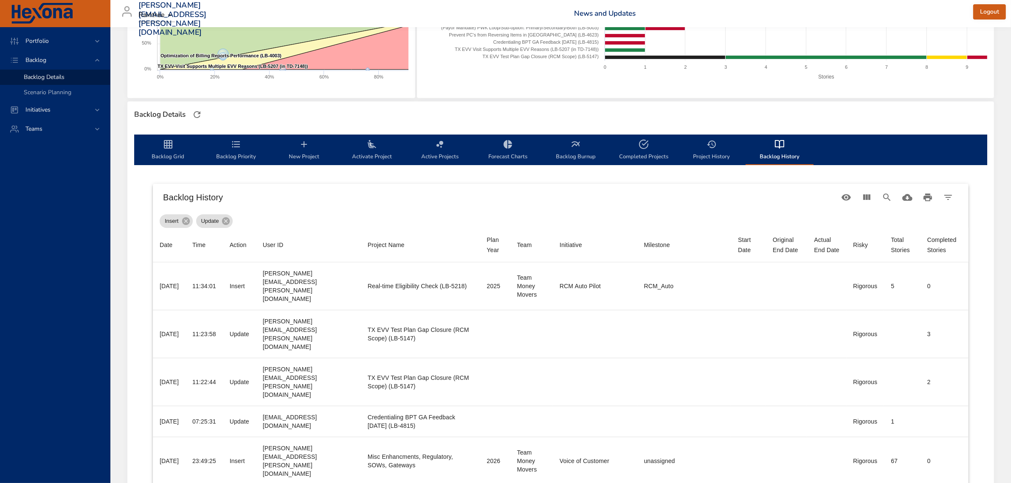
click at [237, 148] on icon "backlog-tab" at bounding box center [236, 144] width 10 height 10
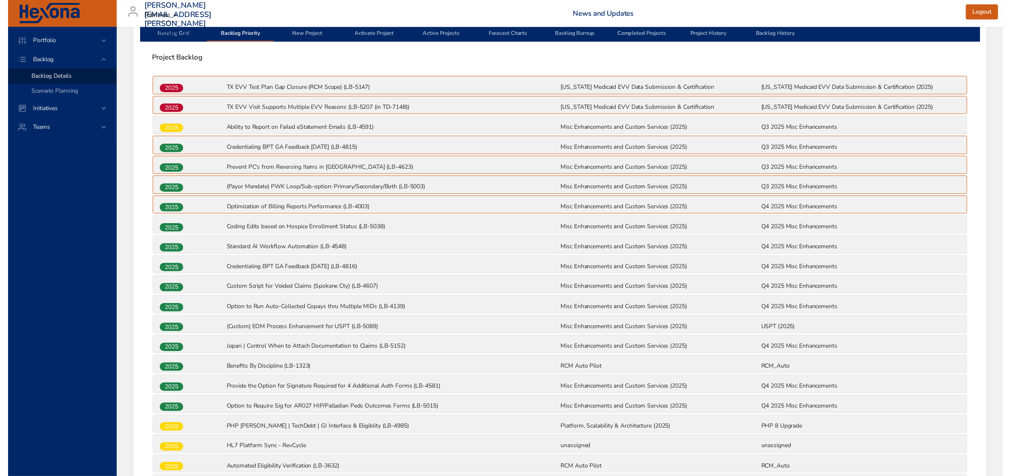
scroll to position [70, 0]
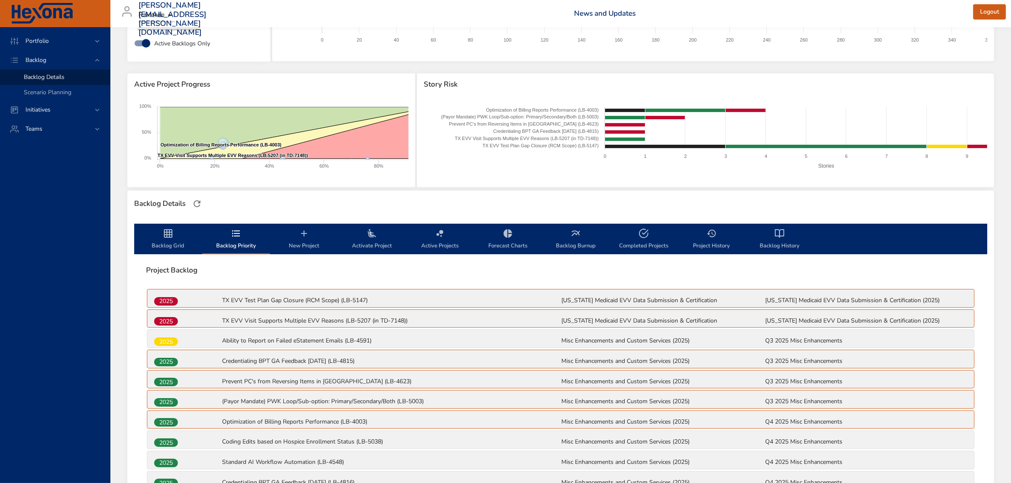
click at [166, 243] on span "Backlog Grid" at bounding box center [168, 240] width 58 height 23
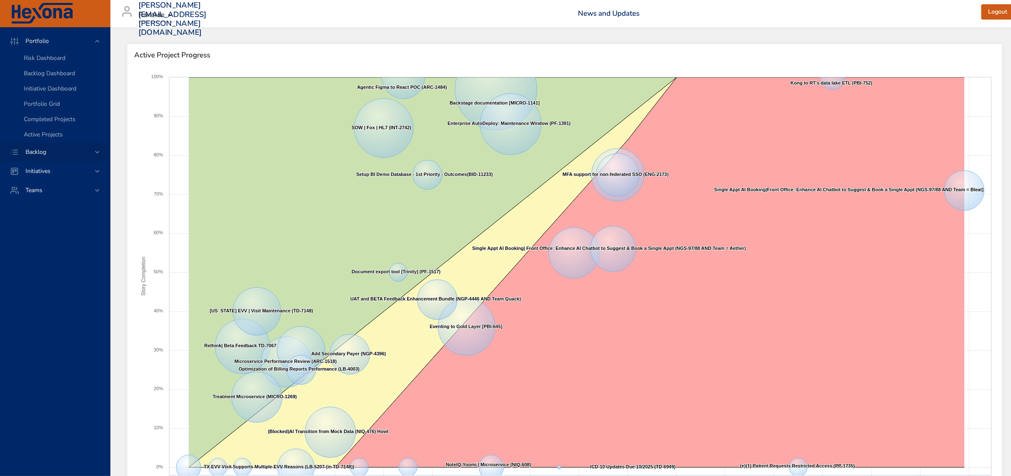
click at [98, 149] on icon at bounding box center [97, 152] width 8 height 8
click at [51, 79] on span "Backlog Details" at bounding box center [44, 77] width 41 height 8
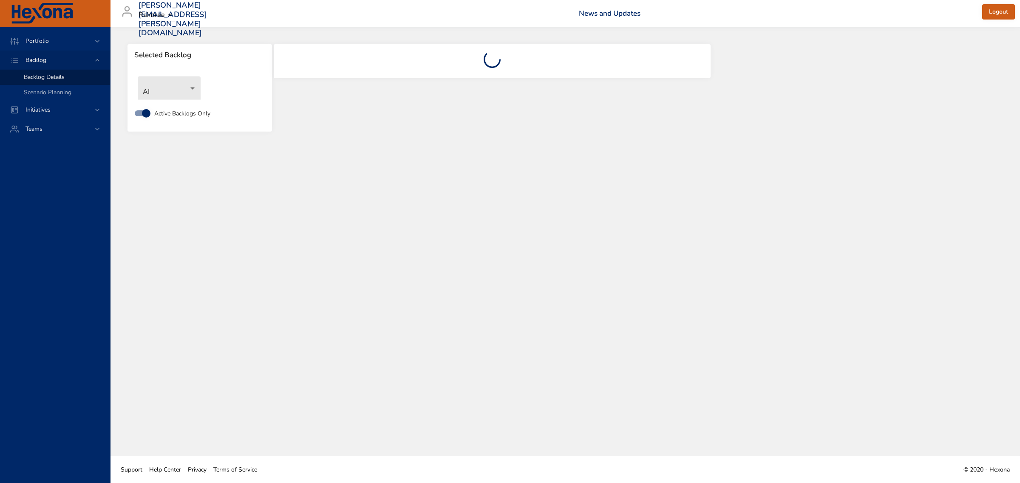
click at [185, 85] on body "Portfolio Backlog Backlog Details Scenario Planning Initiatives Teams [PERSON_N…" at bounding box center [510, 241] width 1020 height 483
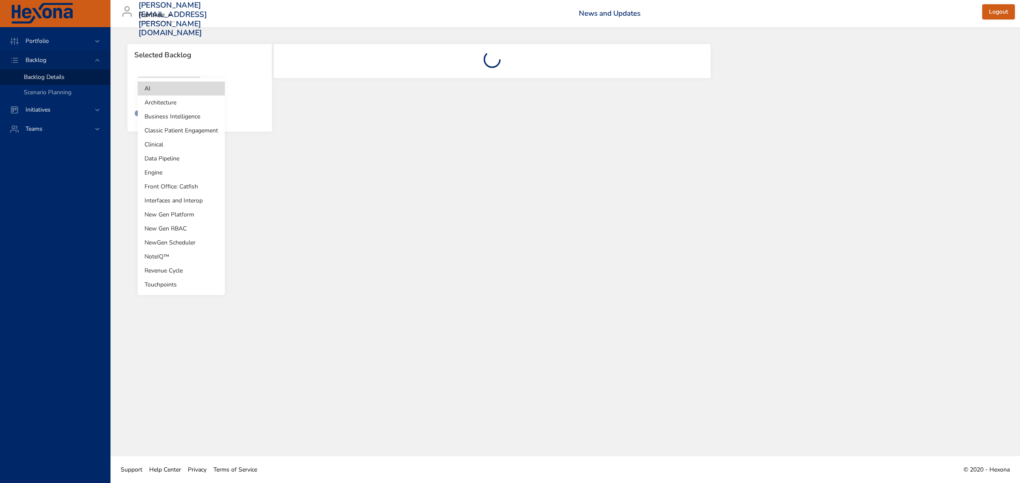
click at [175, 271] on li "Revenue Cycle" at bounding box center [181, 271] width 87 height 14
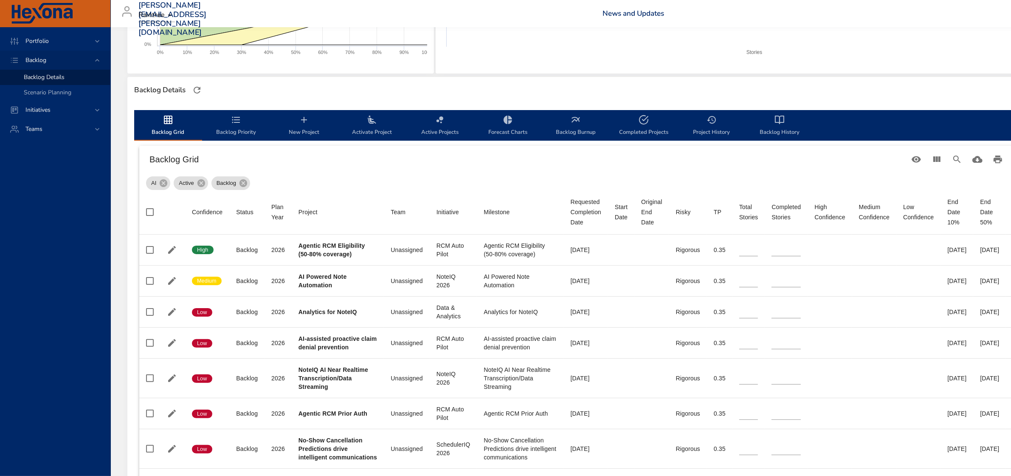
scroll to position [212, 0]
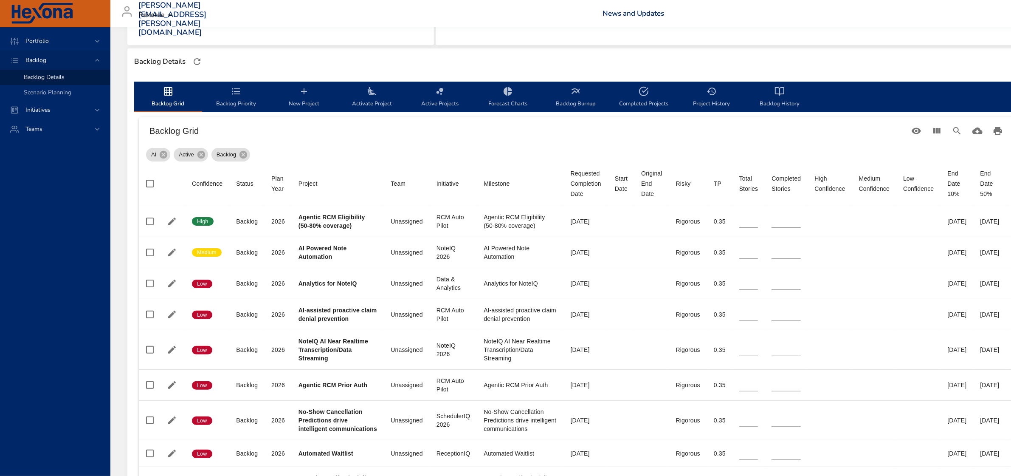
type input "**"
type input "*"
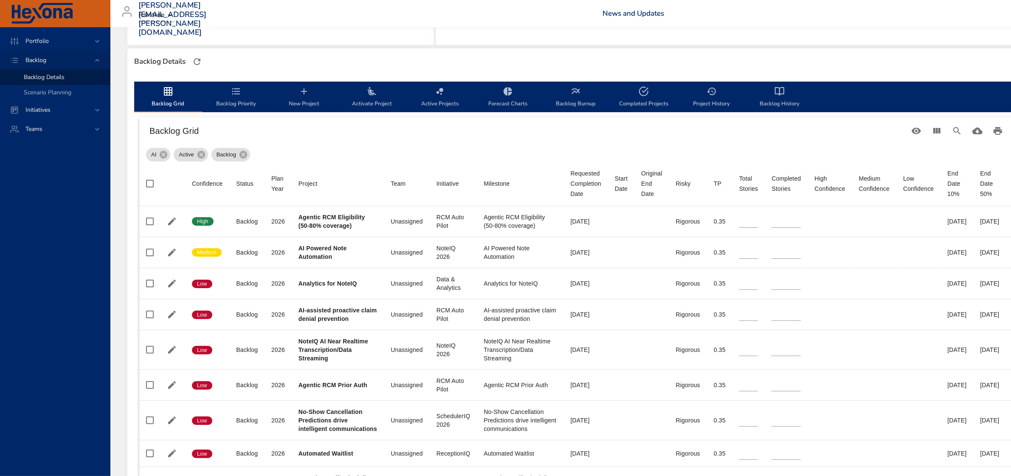
type input "*"
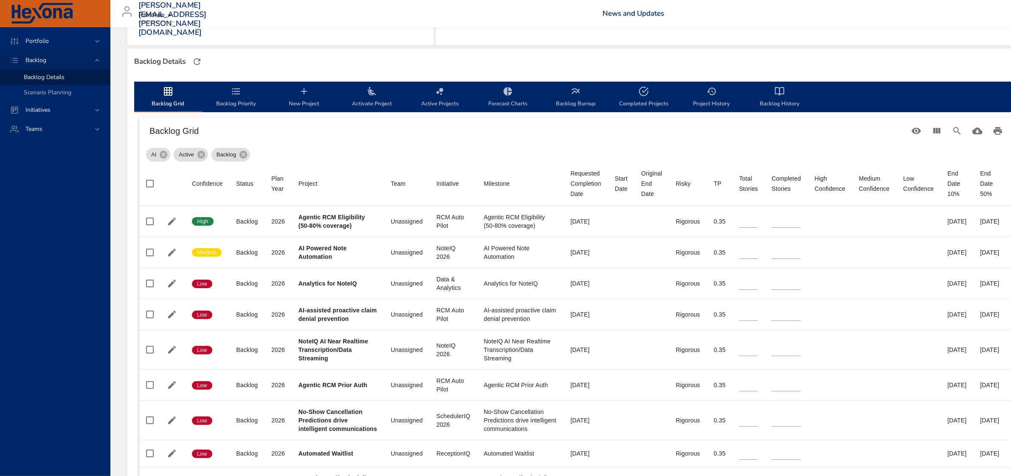
type input "*"
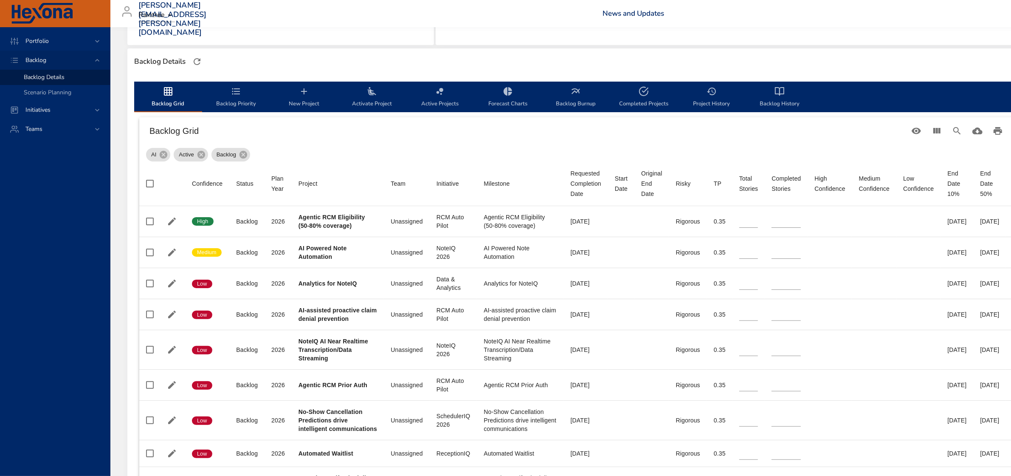
type input "*"
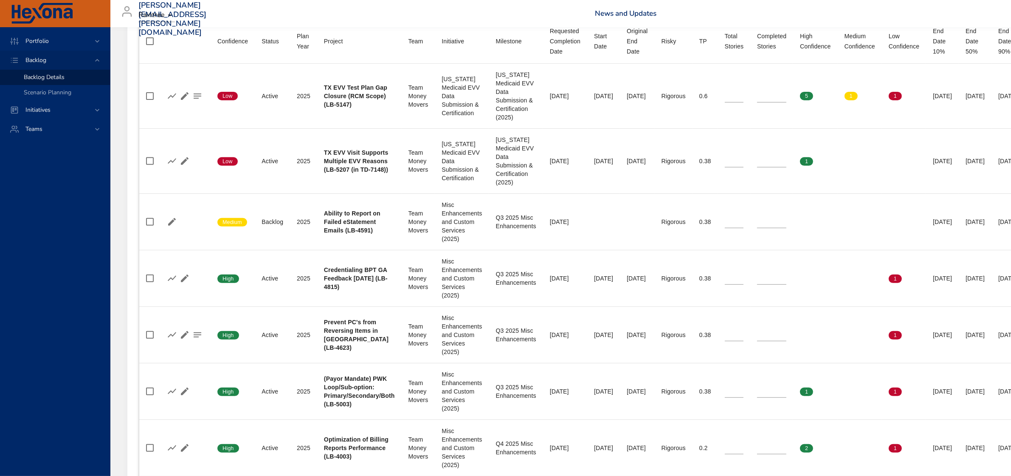
scroll to position [372, 0]
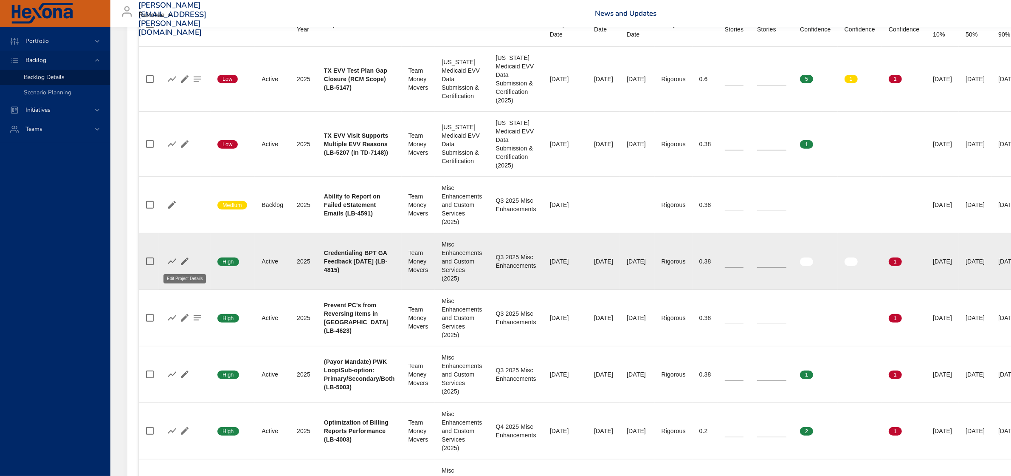
click at [183, 260] on icon "button" at bounding box center [185, 261] width 10 height 10
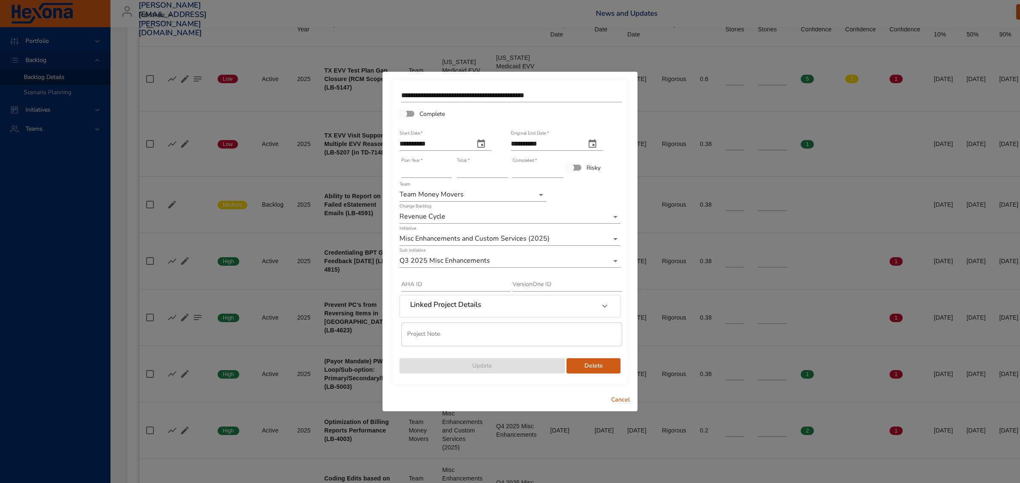
type input "*"
click at [559, 170] on input "*" at bounding box center [537, 171] width 51 height 14
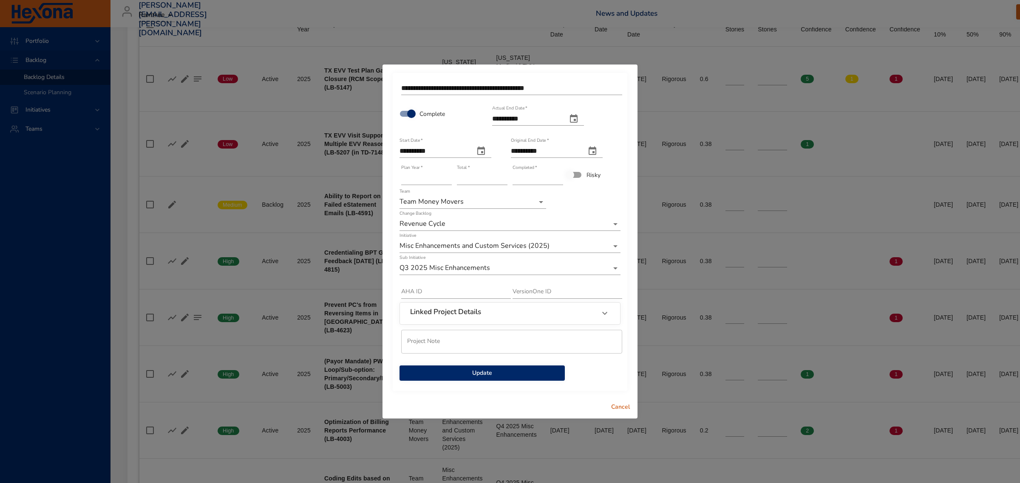
click at [489, 373] on span "Update" at bounding box center [482, 373] width 152 height 11
